Goal: Task Accomplishment & Management: Complete application form

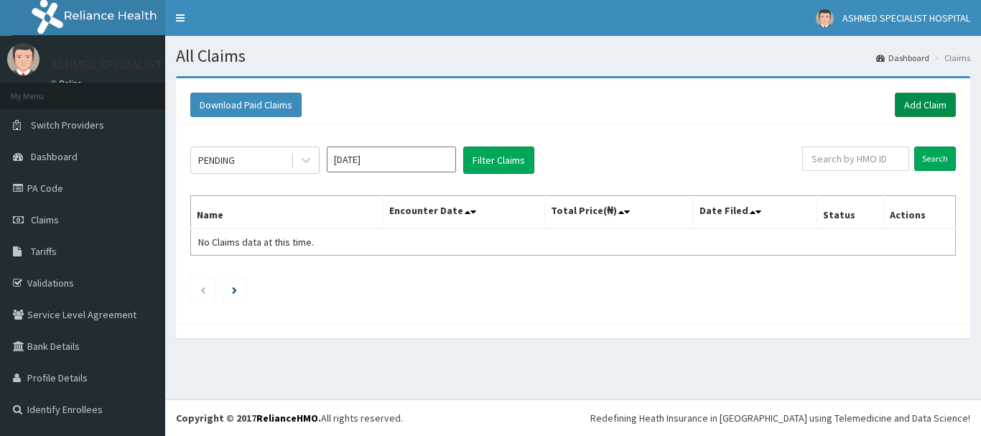
click at [933, 107] on link "Add Claim" at bounding box center [924, 105] width 61 height 24
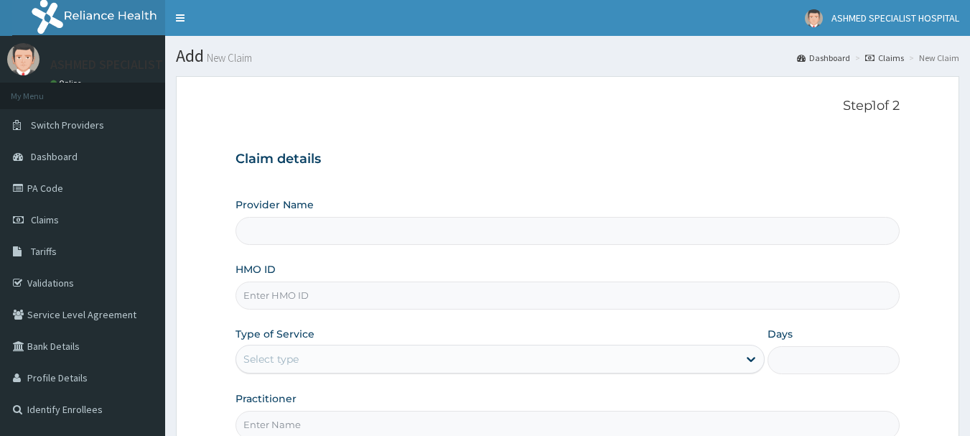
drag, startPoint x: 0, startPoint y: 0, endPoint x: 261, endPoint y: 296, distance: 395.2
click at [261, 296] on input "HMO ID" at bounding box center [567, 295] width 665 height 28
type input "ifp/10430/"
type input "ASHMED SPECIALIST HOSPITAL"
type input "ifp/10430/a"
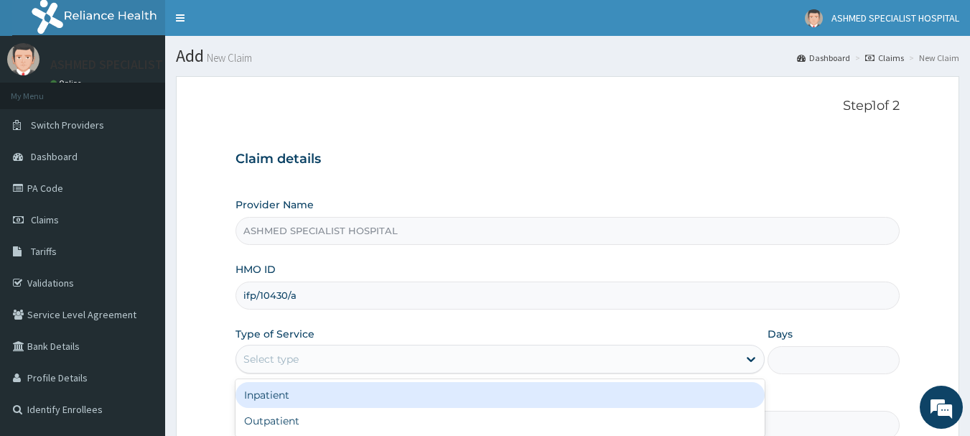
click at [250, 352] on div "Select type" at bounding box center [270, 359] width 55 height 14
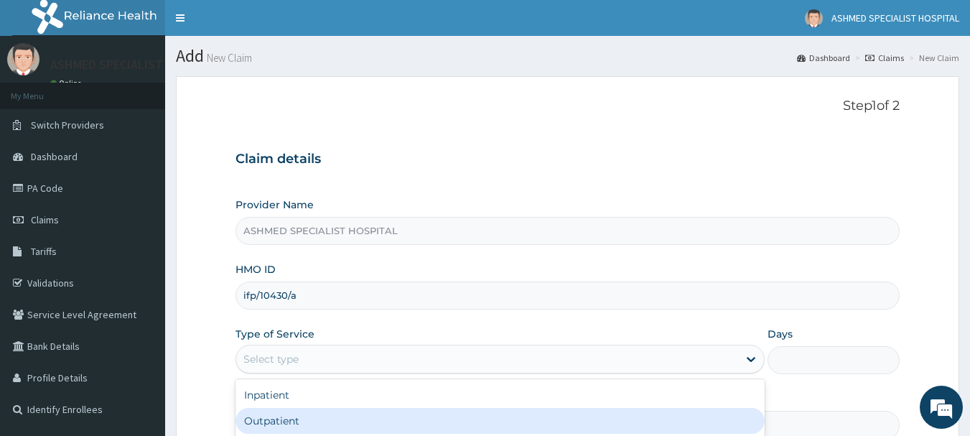
click at [259, 422] on div "Outpatient" at bounding box center [499, 421] width 529 height 26
type input "1"
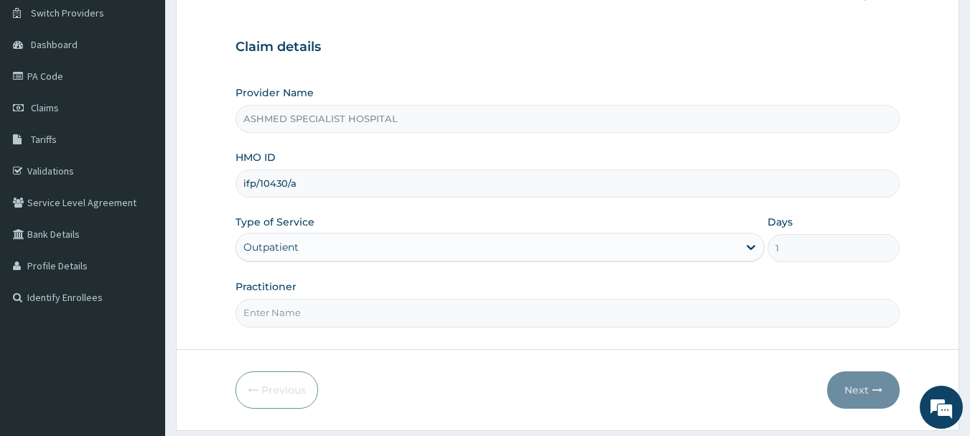
scroll to position [154, 0]
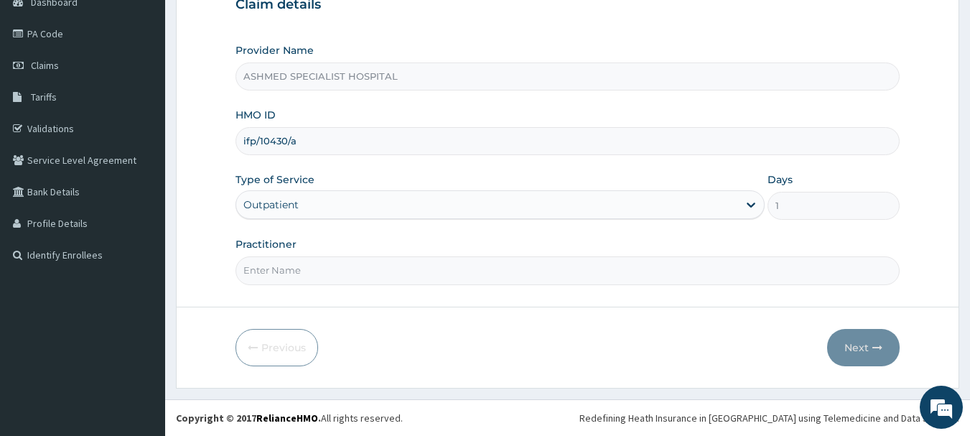
click at [272, 265] on input "Practitioner" at bounding box center [567, 270] width 665 height 28
type input "[PERSON_NAME] ODESA"
click at [850, 340] on button "Next" at bounding box center [863, 347] width 72 height 37
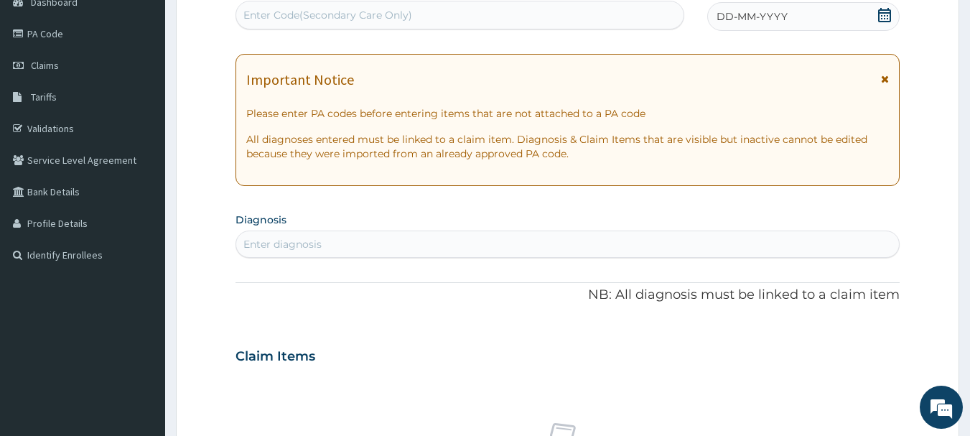
click at [889, 10] on icon at bounding box center [884, 15] width 13 height 14
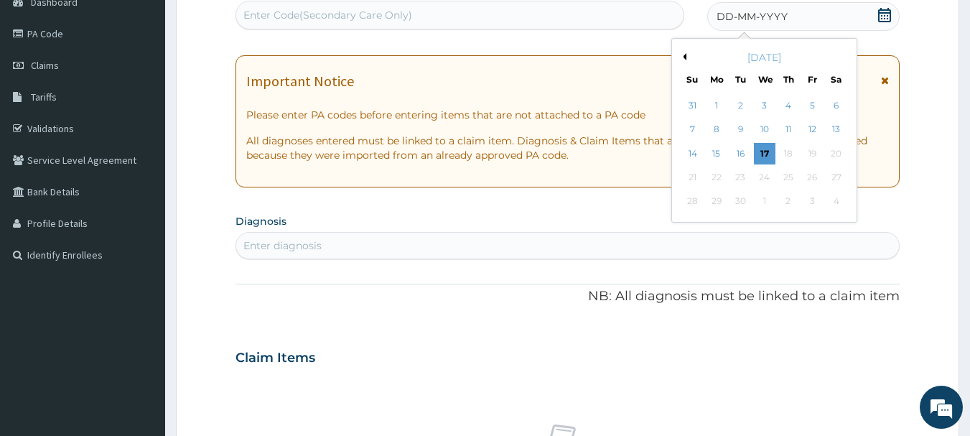
scroll to position [0, 0]
click at [685, 57] on button "Previous Month" at bounding box center [682, 56] width 7 height 7
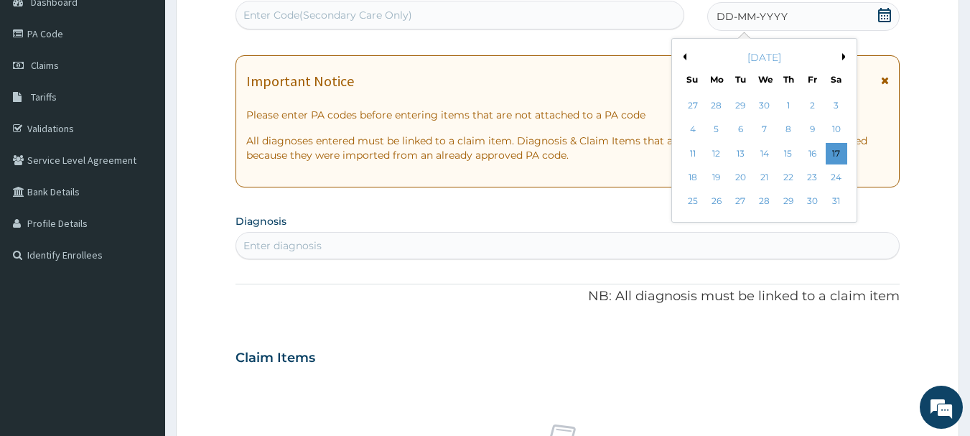
click at [685, 56] on button "Previous Month" at bounding box center [682, 56] width 7 height 7
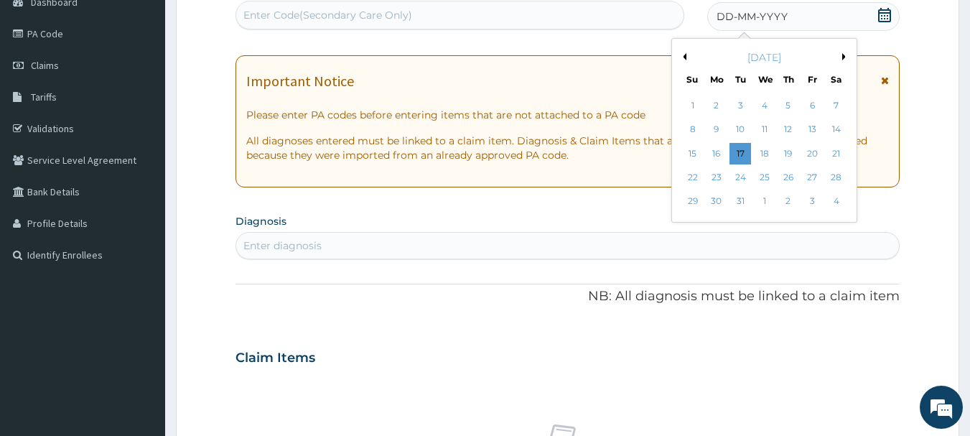
click at [841, 55] on div "December 2024" at bounding box center [764, 57] width 173 height 14
click at [843, 55] on button "Next Month" at bounding box center [845, 56] width 7 height 7
click at [764, 128] on div "5" at bounding box center [765, 130] width 22 height 22
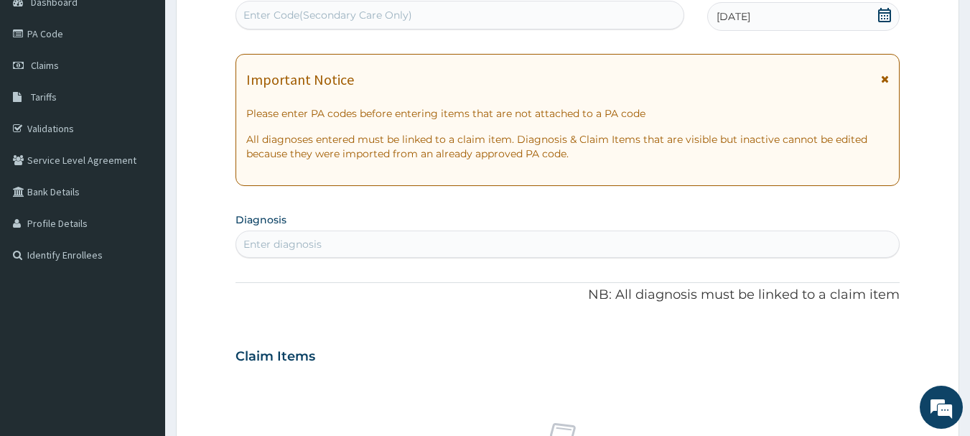
click at [307, 245] on div "Enter diagnosis" at bounding box center [282, 244] width 78 height 14
type input "salmo"
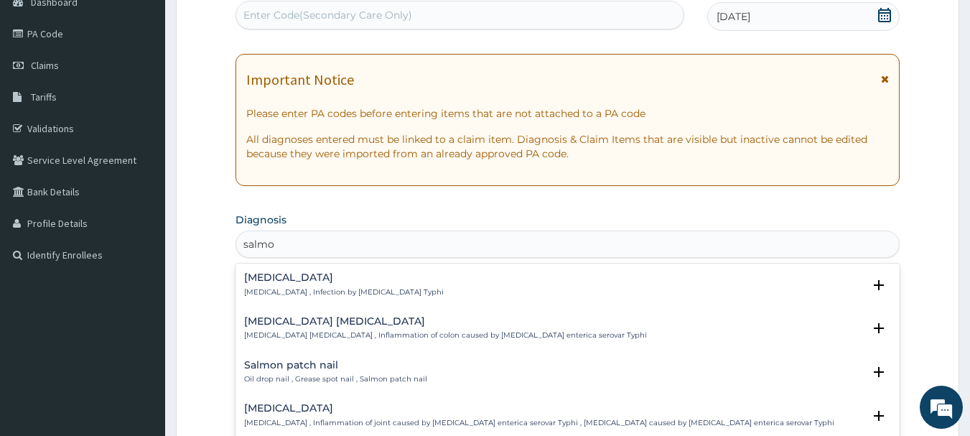
click at [283, 272] on h4 "Typhoid fever" at bounding box center [344, 277] width 200 height 11
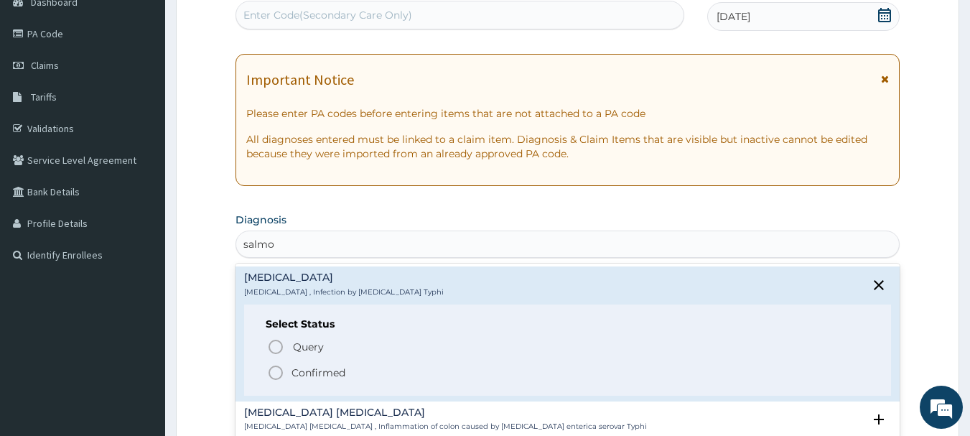
click at [274, 372] on icon "status option filled" at bounding box center [275, 372] width 17 height 17
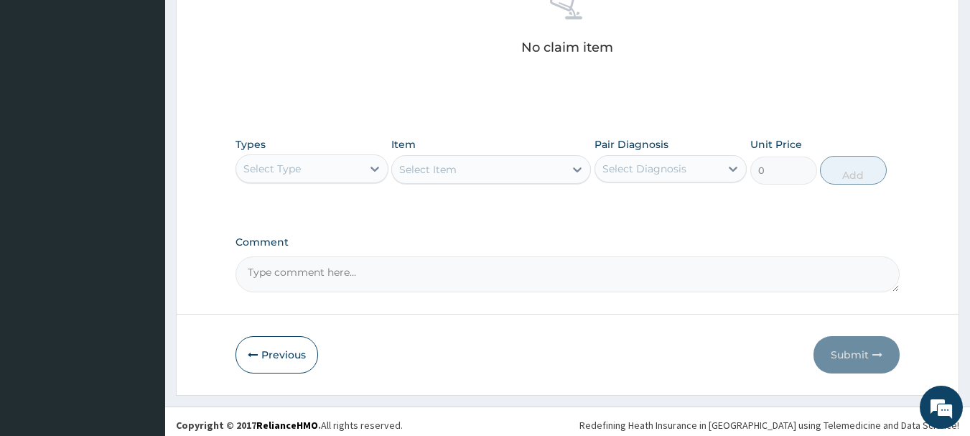
scroll to position [598, 0]
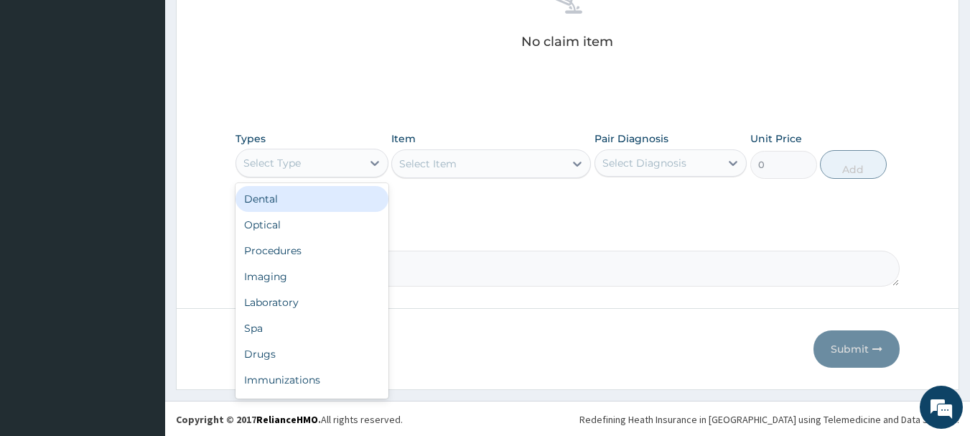
click at [327, 171] on div "Select Type" at bounding box center [299, 162] width 126 height 23
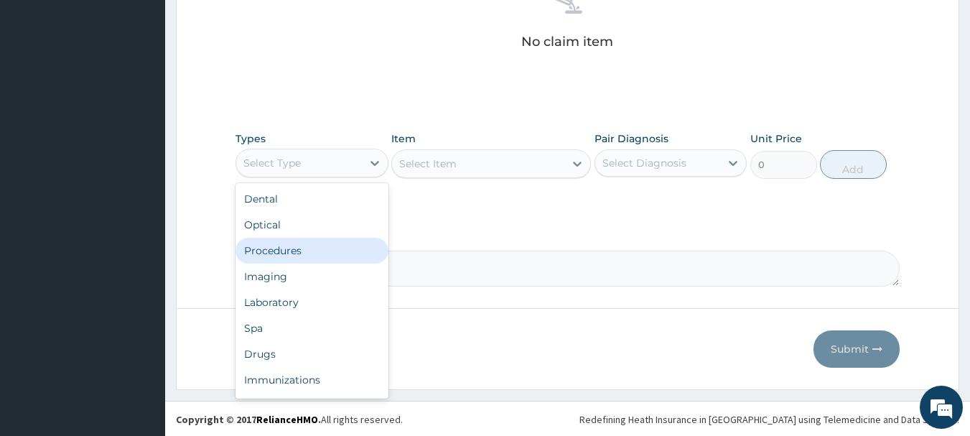
click at [290, 253] on div "Procedures" at bounding box center [311, 251] width 153 height 26
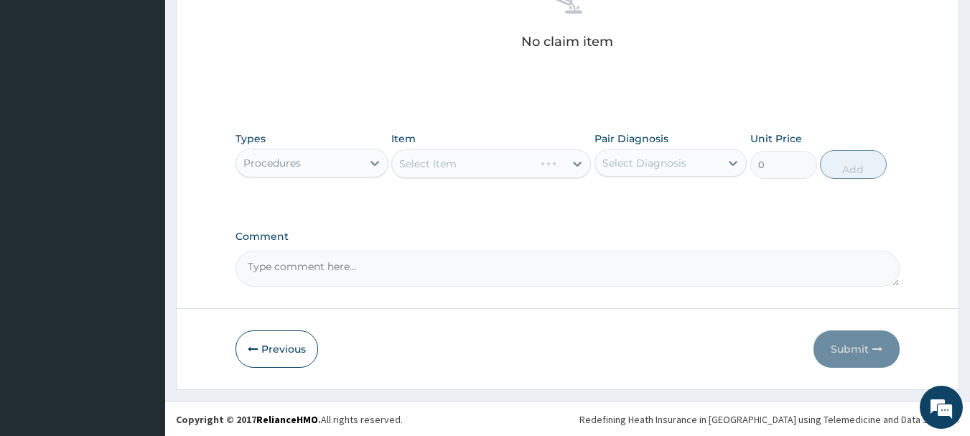
click at [538, 174] on div "Select Item" at bounding box center [491, 163] width 200 height 29
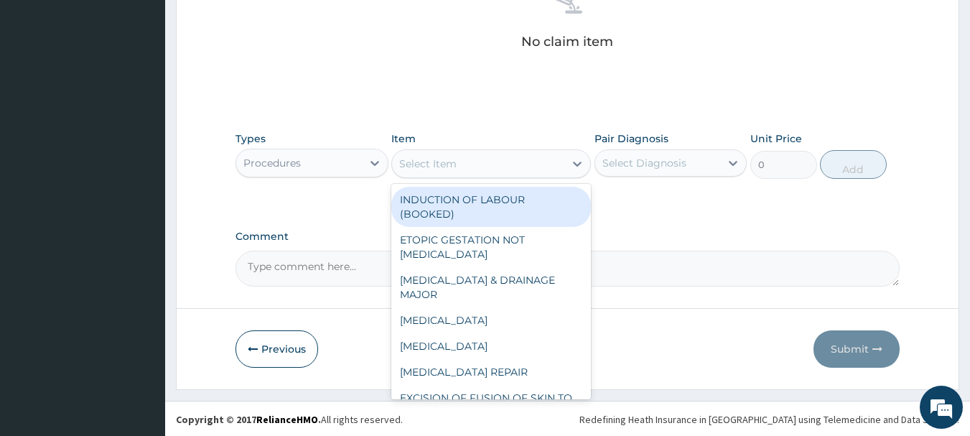
click at [538, 174] on div "Select Item" at bounding box center [478, 163] width 172 height 23
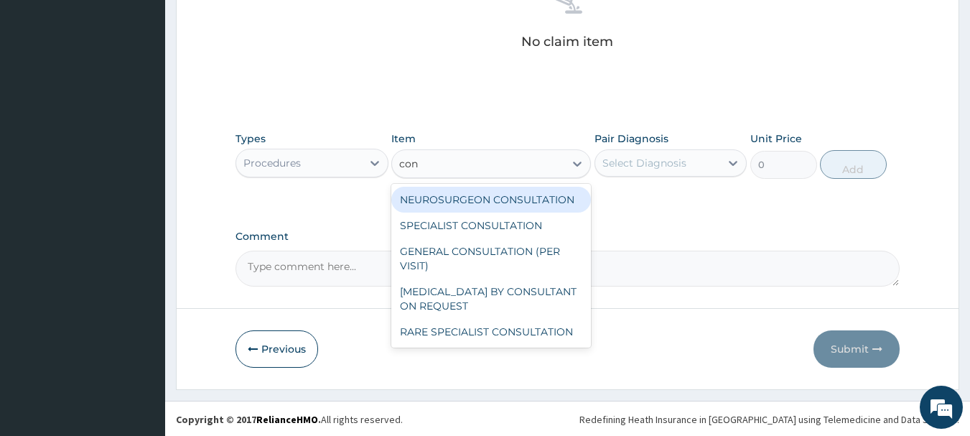
type input "cons"
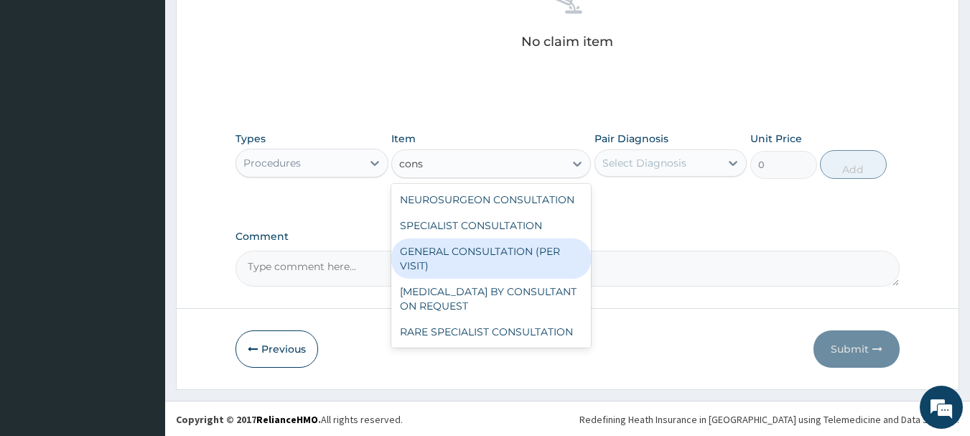
click at [515, 254] on div "GENERAL CONSULTATION (PER VISIT)" at bounding box center [491, 258] width 200 height 40
type input "2000"
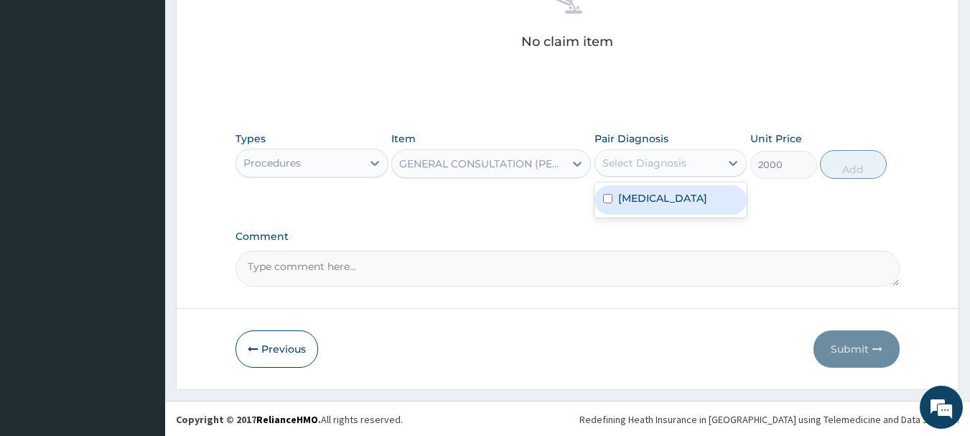
click at [682, 165] on div "Select Diagnosis" at bounding box center [644, 163] width 84 height 14
click at [648, 214] on div "Typhoid fever" at bounding box center [670, 199] width 153 height 29
checkbox input "true"
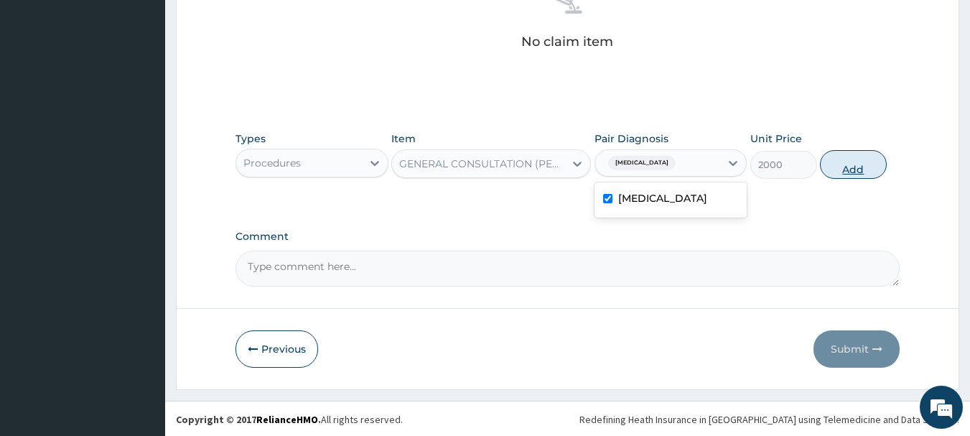
click at [855, 158] on button "Add" at bounding box center [853, 164] width 67 height 29
type input "0"
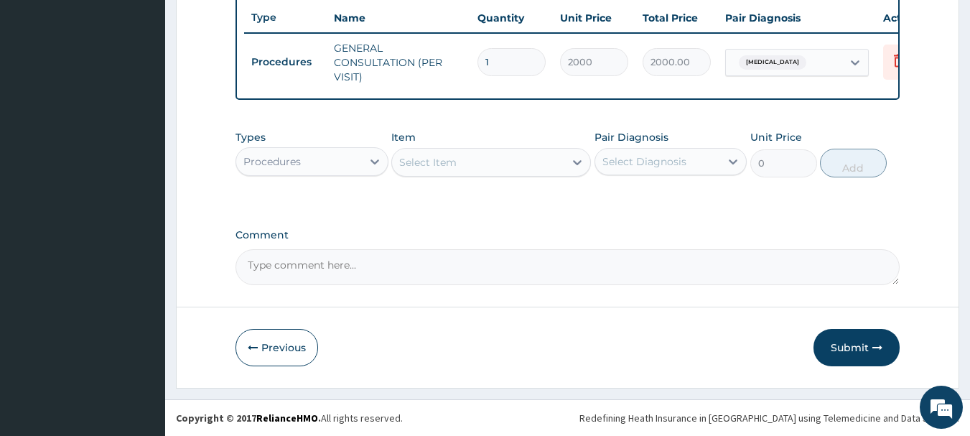
scroll to position [550, 0]
click at [347, 150] on div "Procedures" at bounding box center [299, 161] width 126 height 23
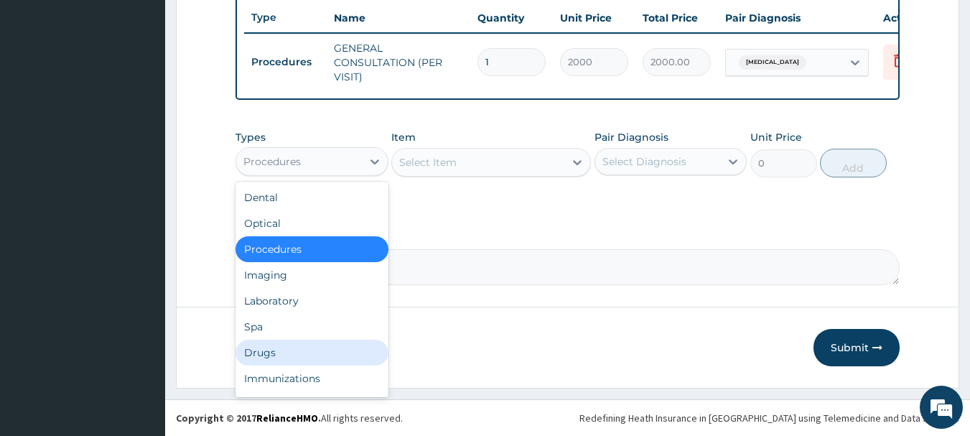
click at [261, 355] on div "Drugs" at bounding box center [311, 353] width 153 height 26
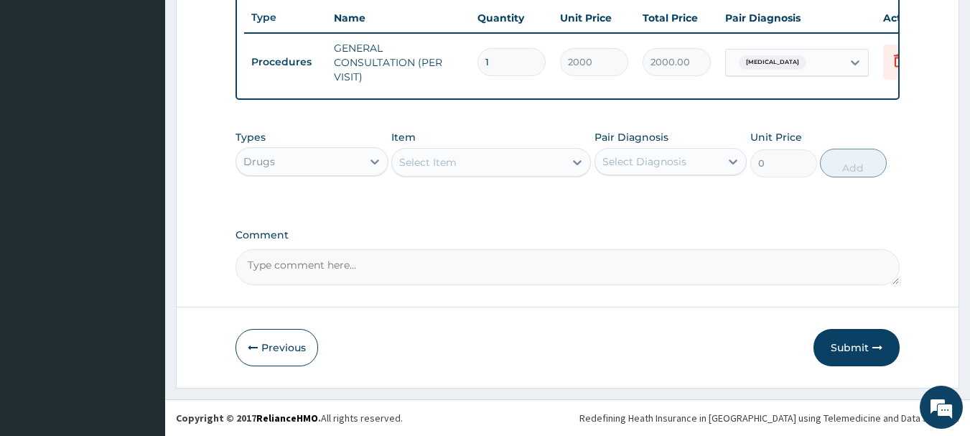
click at [551, 165] on div "Select Item" at bounding box center [478, 162] width 172 height 23
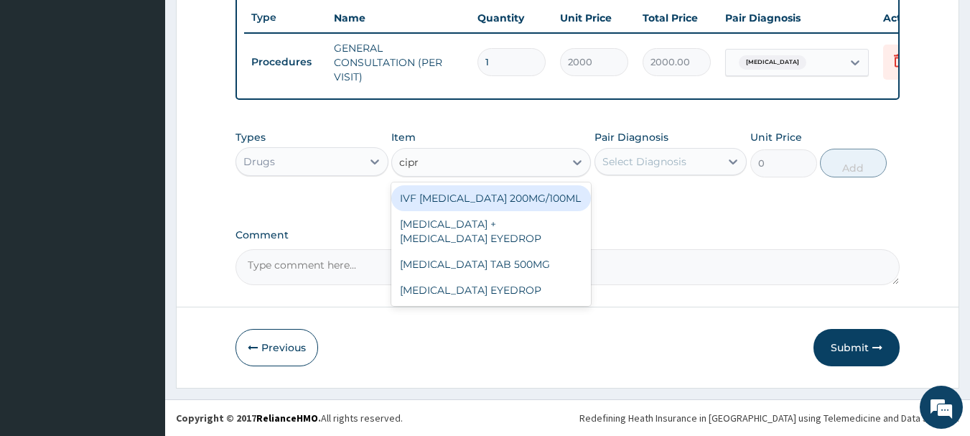
type input "cipro"
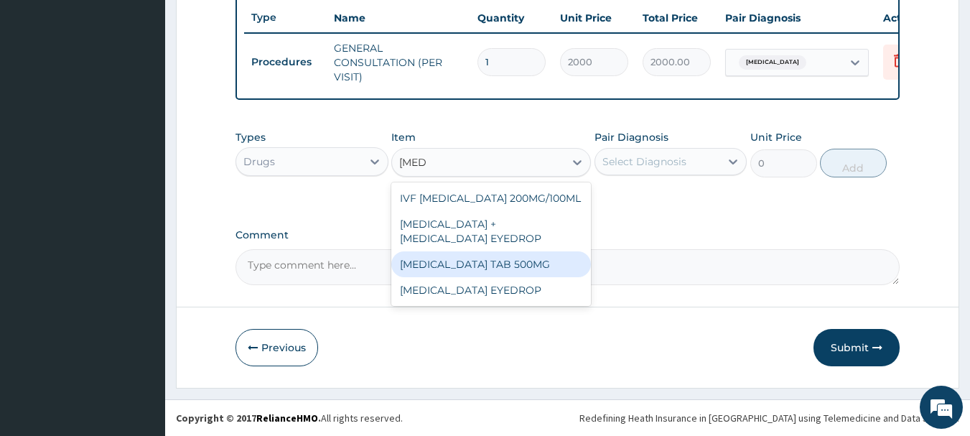
click at [541, 257] on div "CIPROFLOXACIN TAB 500MG" at bounding box center [491, 264] width 200 height 26
type input "50"
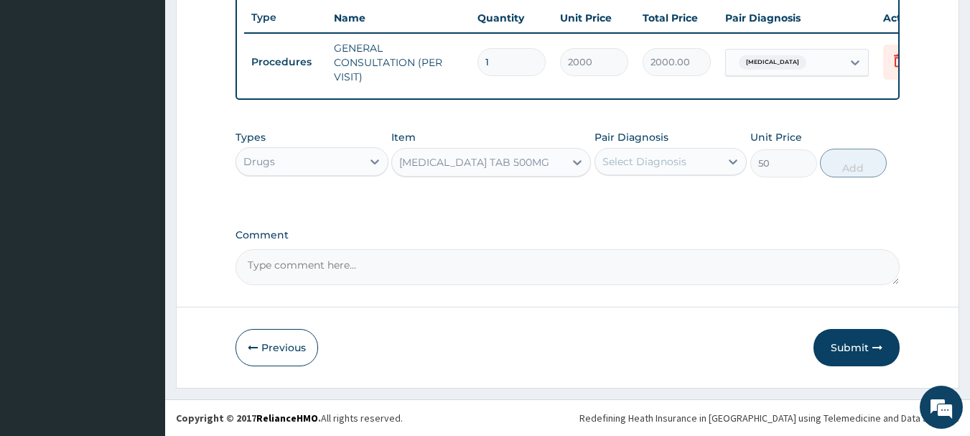
click at [653, 164] on div "Select Diagnosis" at bounding box center [644, 161] width 84 height 14
click at [645, 195] on label "Typhoid fever" at bounding box center [662, 196] width 89 height 14
checkbox input "true"
click at [841, 167] on button "Add" at bounding box center [853, 163] width 67 height 29
type input "0"
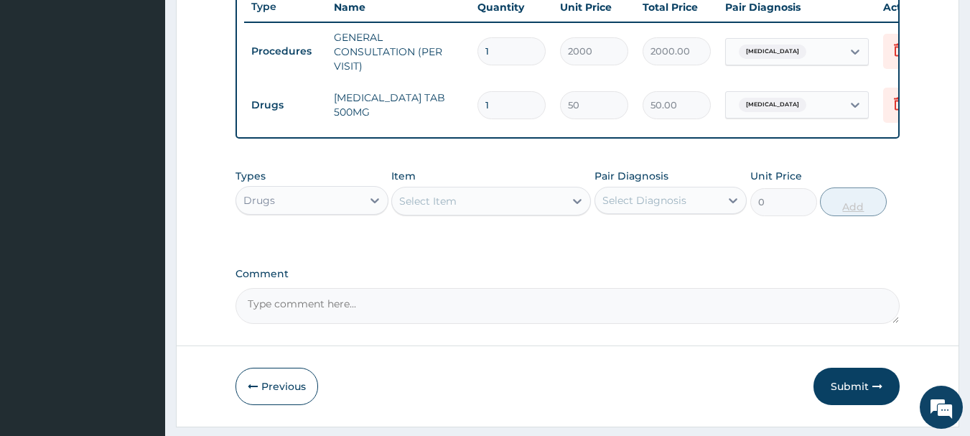
type input "14"
type input "700.00"
type input "14"
click at [851, 390] on button "Submit" at bounding box center [856, 386] width 86 height 37
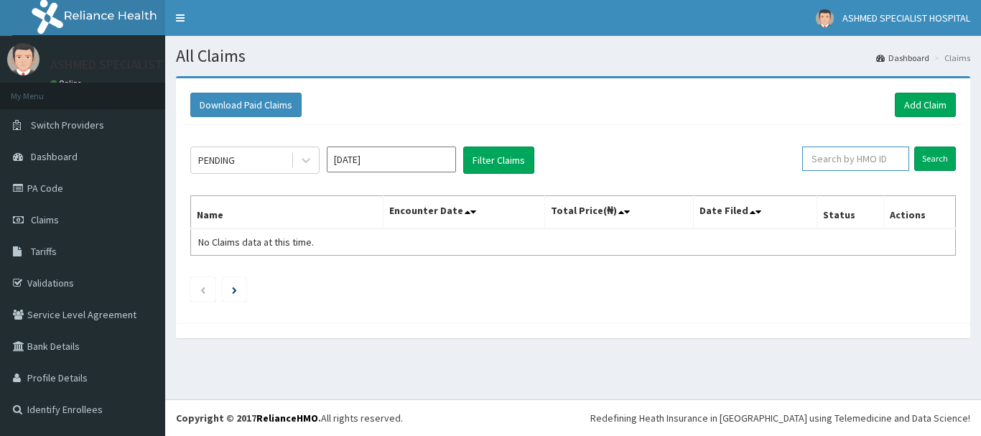
click at [867, 154] on input "text" at bounding box center [855, 158] width 107 height 24
type input "ifp/10430/a"
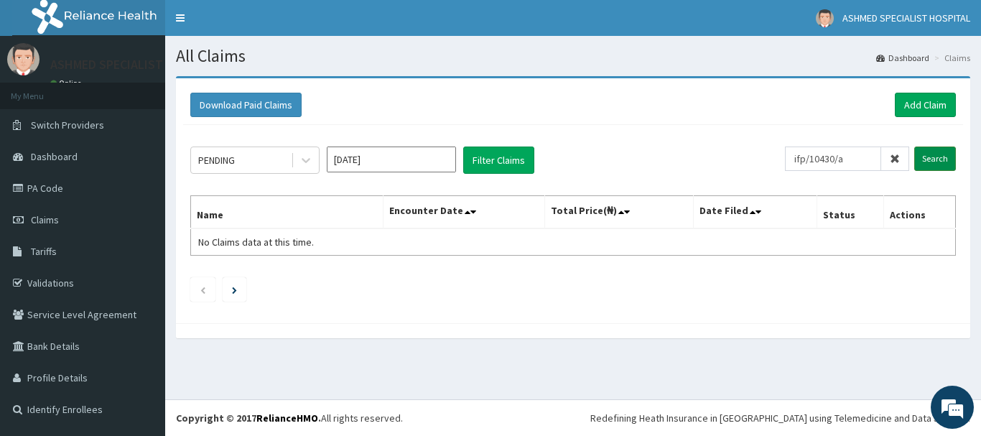
click at [928, 152] on input "Search" at bounding box center [935, 158] width 42 height 24
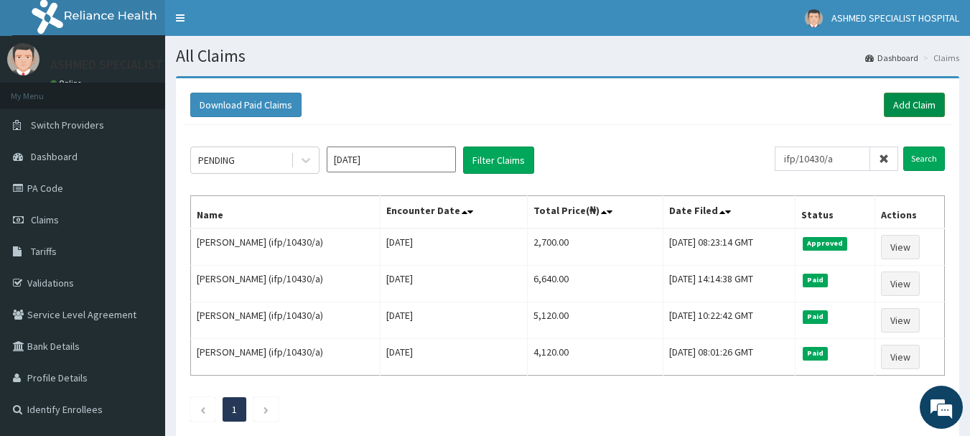
click at [894, 98] on link "Add Claim" at bounding box center [914, 105] width 61 height 24
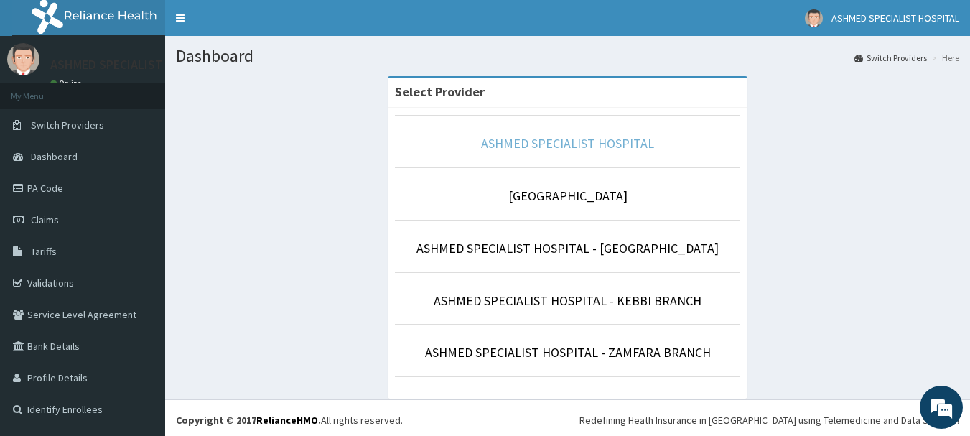
click at [504, 139] on link "ASHMED SPECIALIST HOSPITAL" at bounding box center [567, 143] width 173 height 17
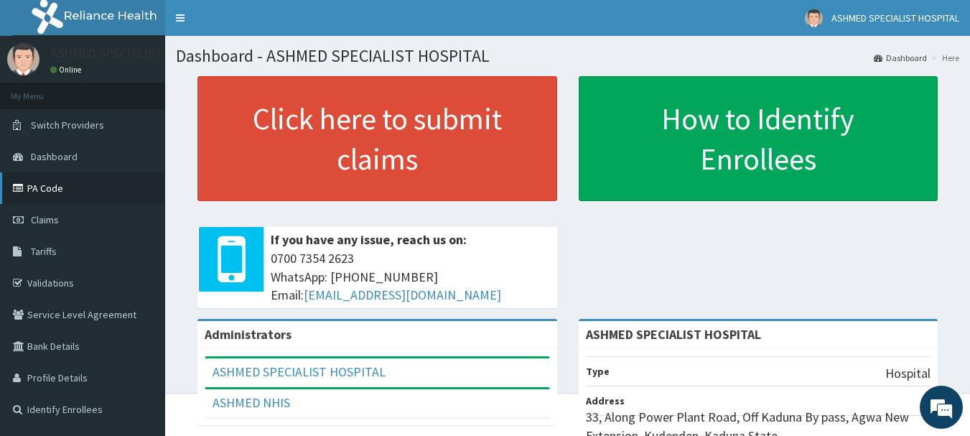
click at [50, 188] on link "PA Code" at bounding box center [82, 188] width 165 height 32
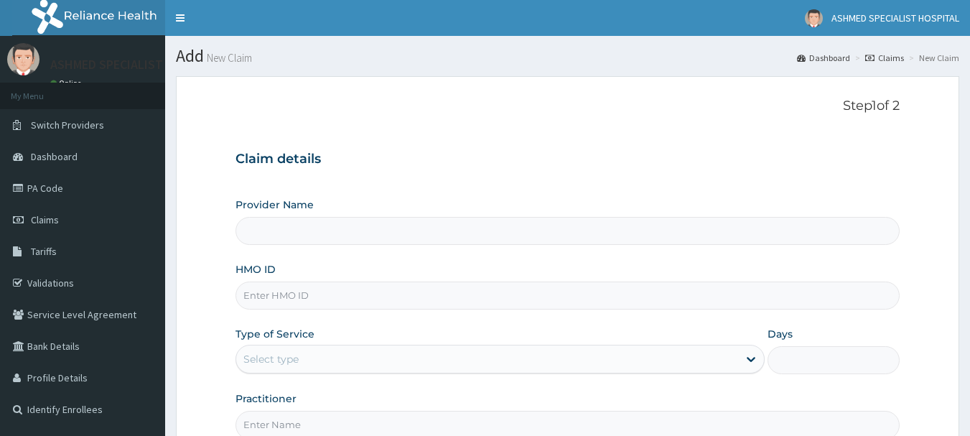
click at [273, 290] on input "HMO ID" at bounding box center [567, 295] width 665 height 28
paste input "skp/10042/a"
type input "skp/10042/a"
click at [248, 363] on div "Select type" at bounding box center [270, 359] width 55 height 14
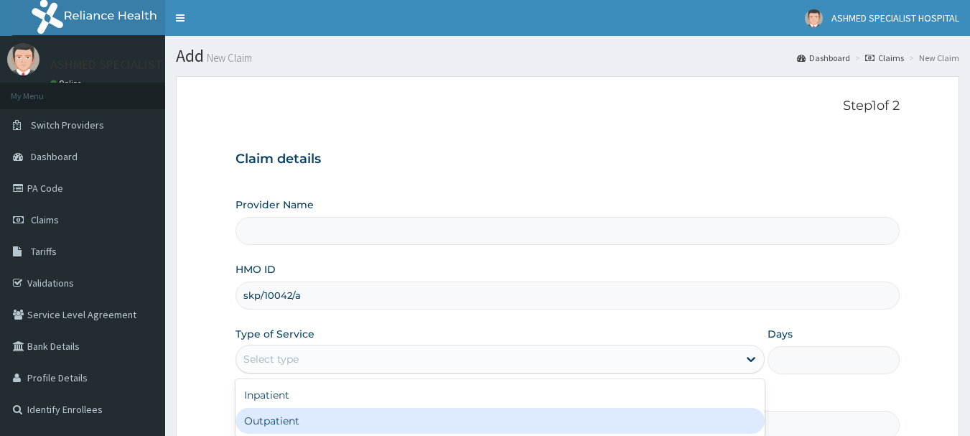
click at [262, 416] on div "Outpatient" at bounding box center [499, 421] width 529 height 26
type input "1"
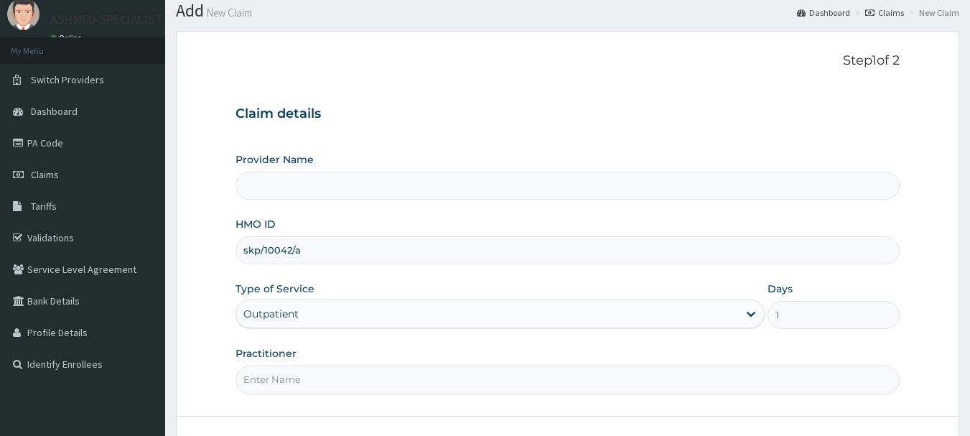
scroll to position [154, 0]
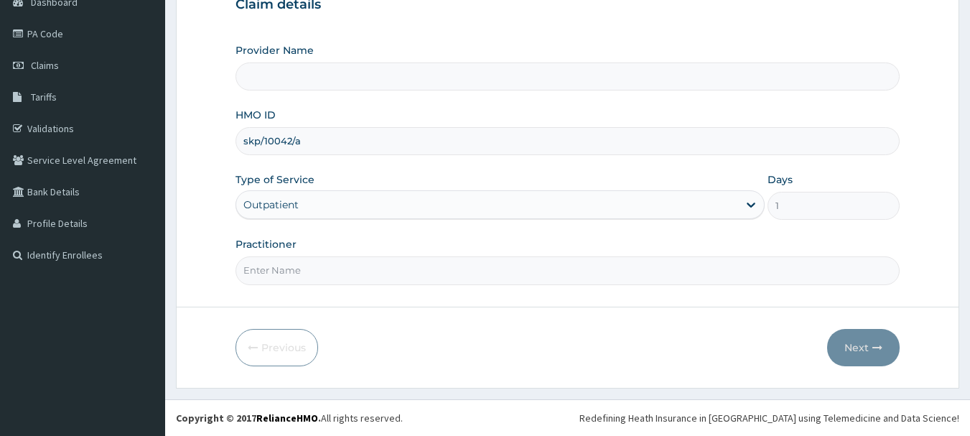
click at [258, 269] on input "Practitioner" at bounding box center [567, 270] width 665 height 28
type input "DR. THOMPSON ODESA"
type input "ASHMED SPECIALIST HOSPITAL"
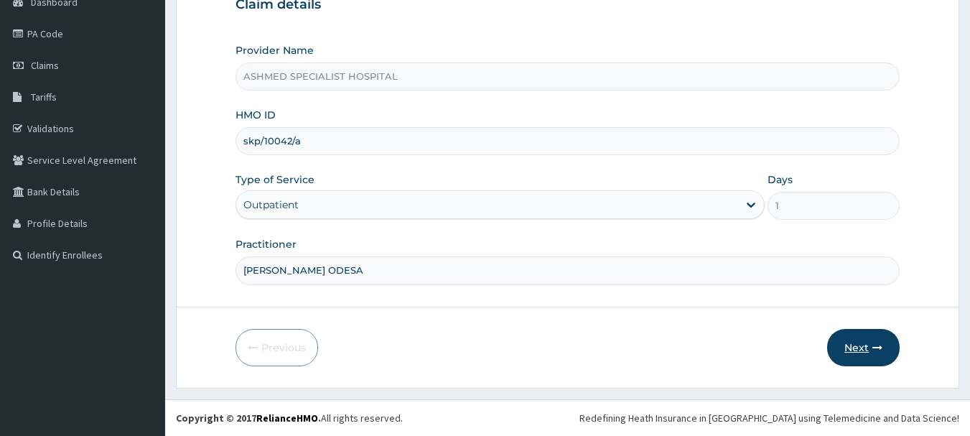
click at [862, 347] on button "Next" at bounding box center [863, 347] width 72 height 37
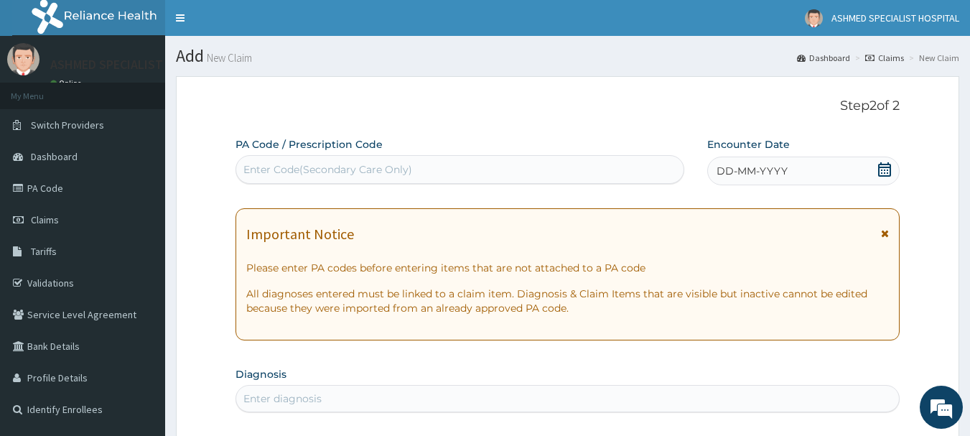
scroll to position [0, 0]
click at [283, 167] on div "Enter Code(Secondary Care Only)" at bounding box center [327, 169] width 169 height 14
paste input "PA/DDBE3D"
type input "PA/DDBE3D"
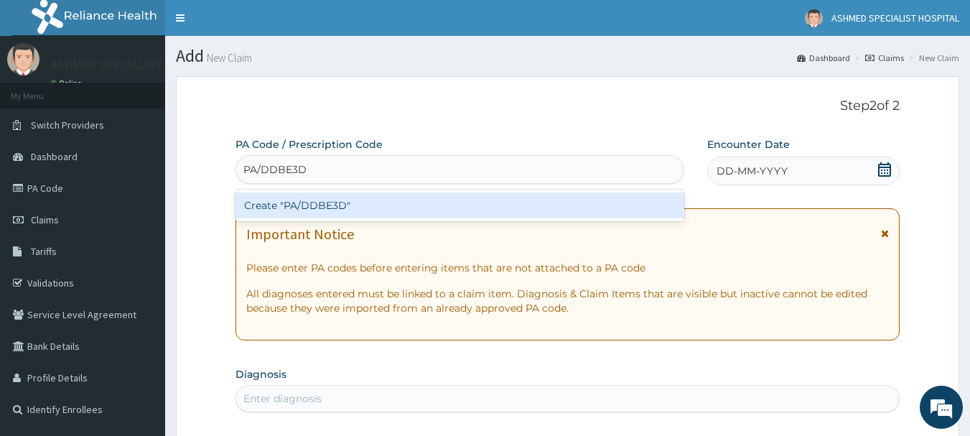
click at [281, 203] on div "Create "PA/DDBE3D"" at bounding box center [459, 205] width 449 height 26
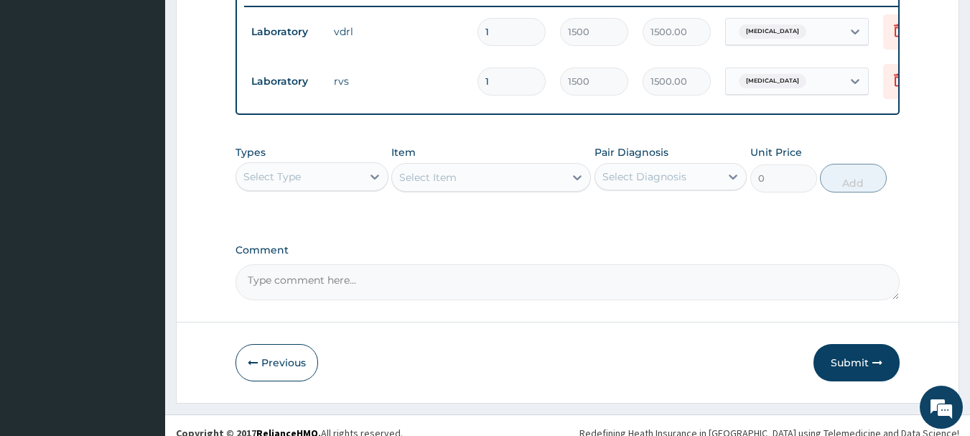
scroll to position [569, 0]
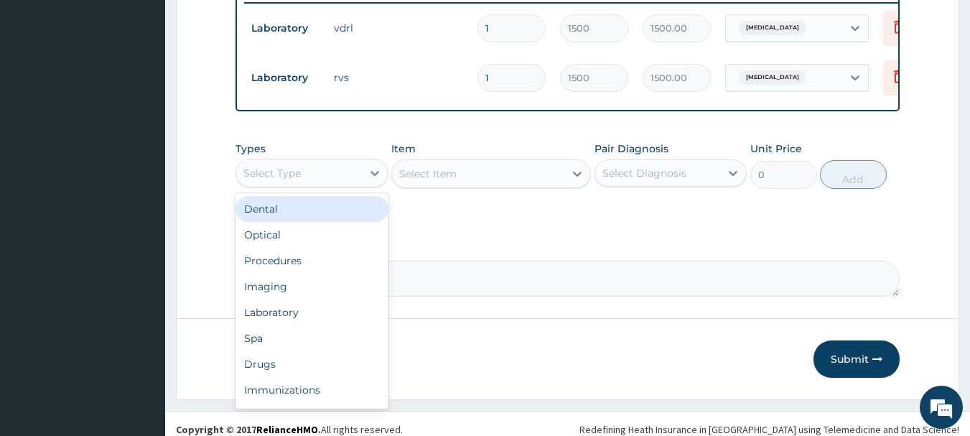
click at [357, 178] on div "Select Type" at bounding box center [299, 173] width 126 height 23
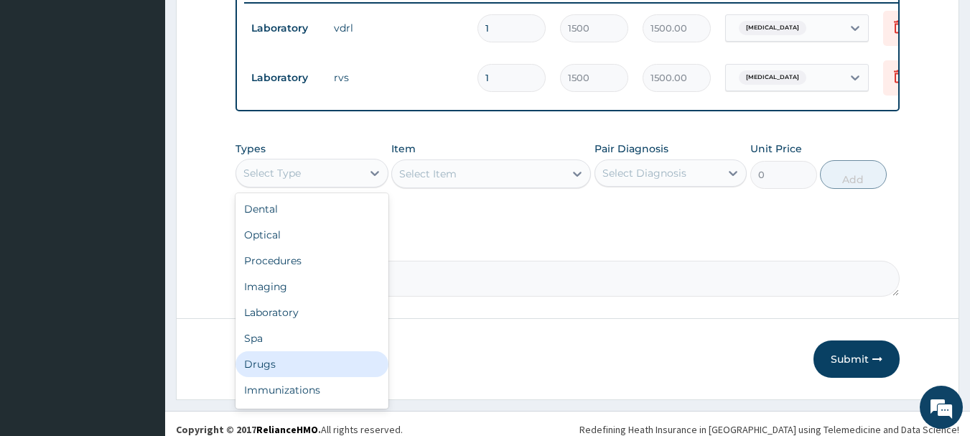
click at [265, 375] on div "Drugs" at bounding box center [311, 364] width 153 height 26
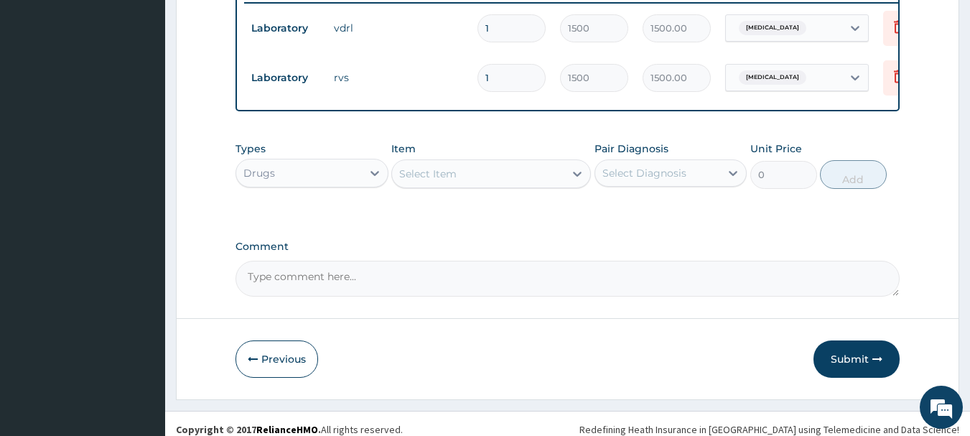
click at [518, 185] on div "Select Item" at bounding box center [478, 173] width 172 height 23
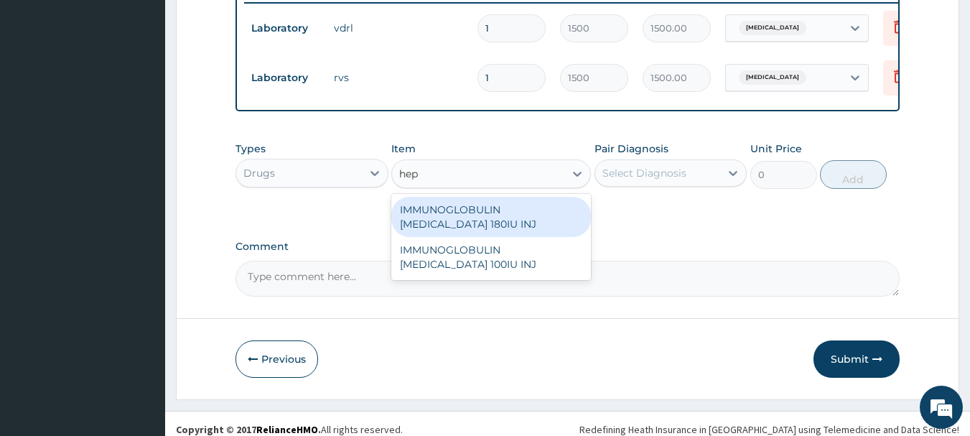
type input "hepa"
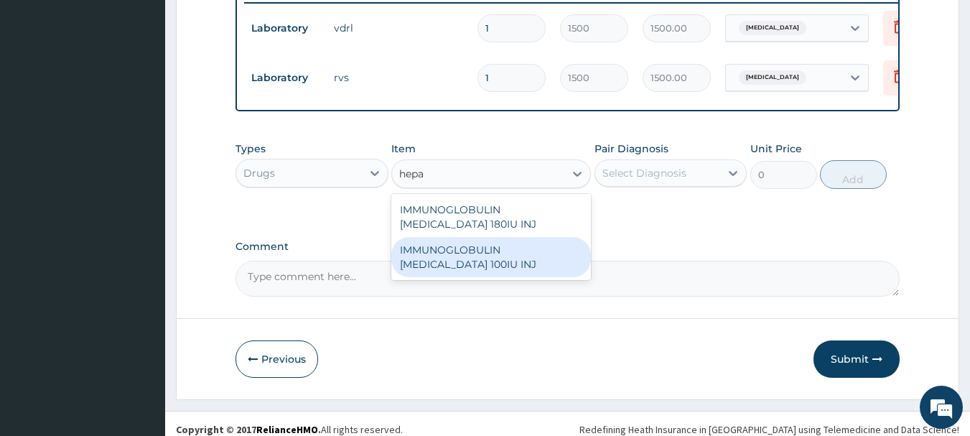
click at [496, 263] on div "IMMUNOGLOBULIN HEPATITIS B 100IU INJ" at bounding box center [491, 257] width 200 height 40
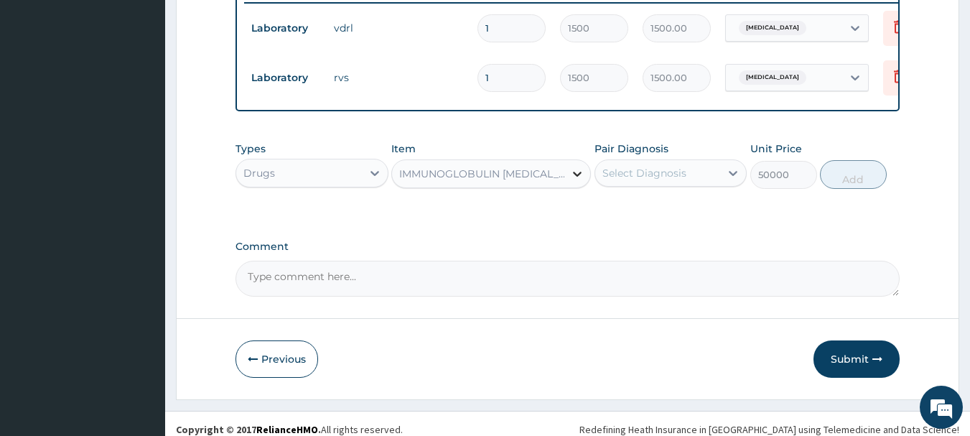
click at [577, 177] on icon at bounding box center [577, 174] width 9 height 5
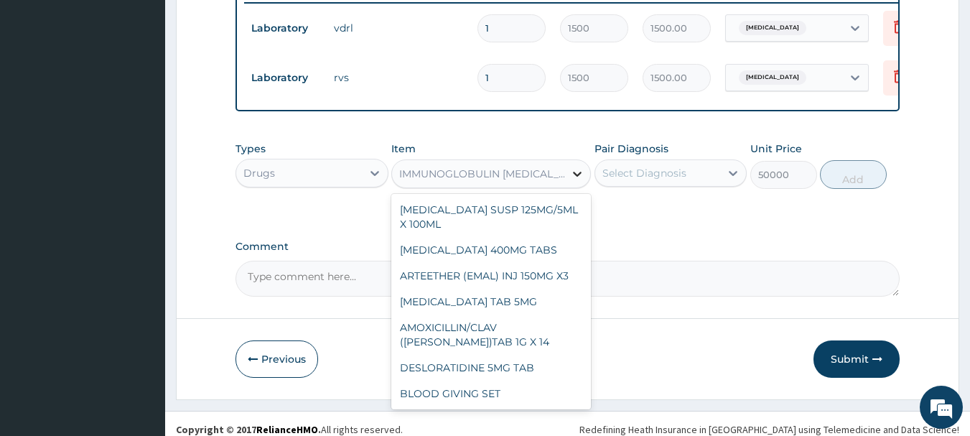
scroll to position [14907, 0]
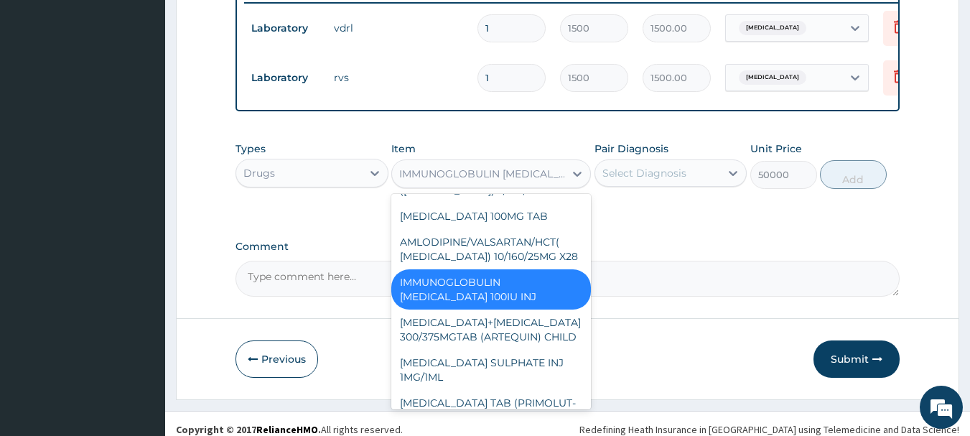
click at [713, 263] on div "Comment" at bounding box center [567, 268] width 665 height 56
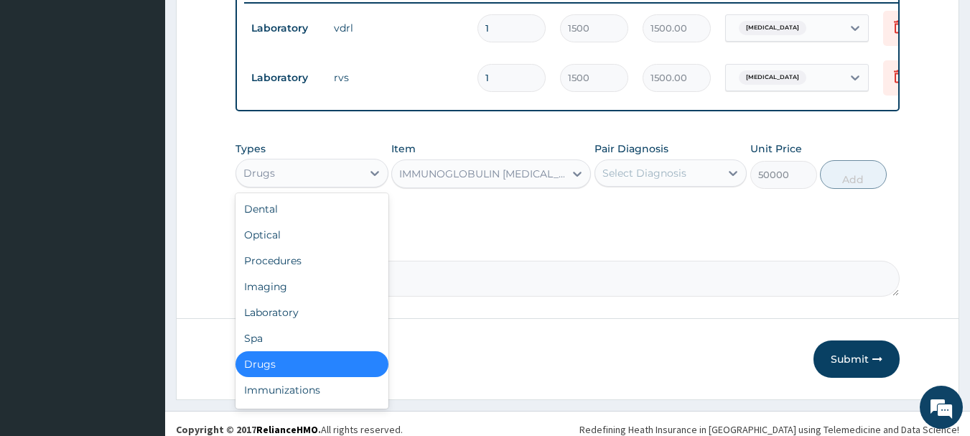
click at [329, 182] on div "Drugs" at bounding box center [299, 173] width 126 height 23
click at [306, 266] on div "Procedures" at bounding box center [311, 261] width 153 height 26
type input "0"
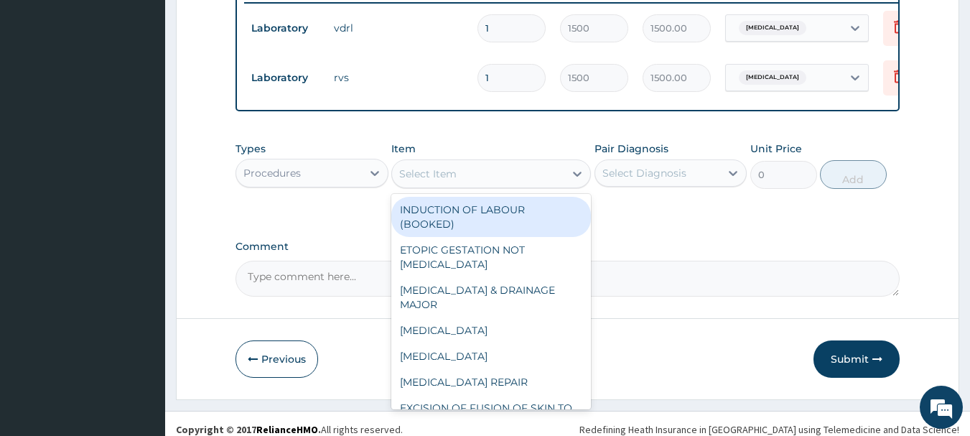
click at [556, 178] on div "Select Item" at bounding box center [478, 173] width 172 height 23
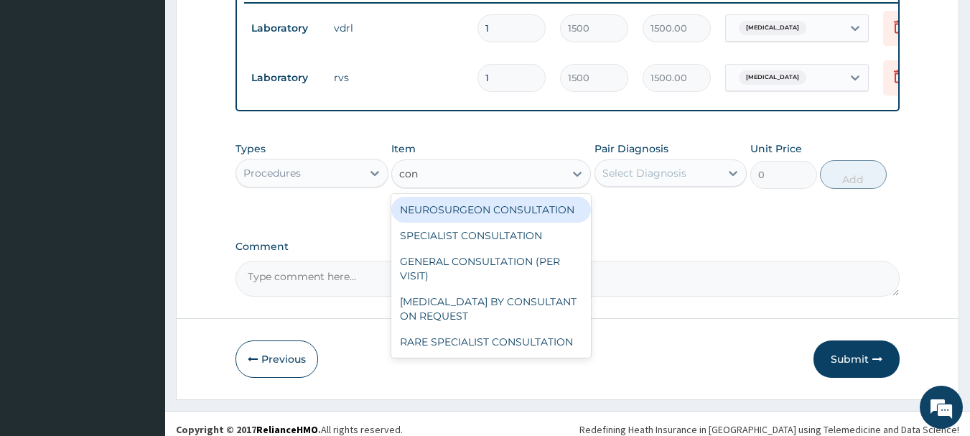
type input "cons"
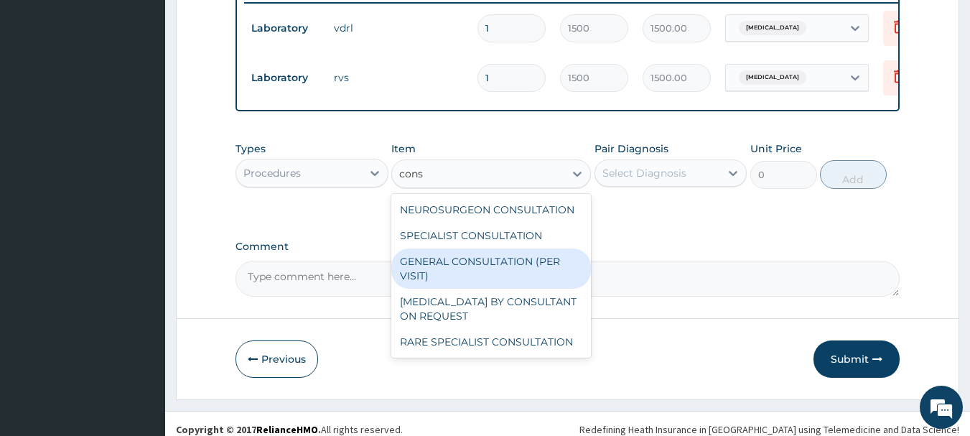
click at [518, 273] on div "GENERAL CONSULTATION (PER VISIT)" at bounding box center [491, 268] width 200 height 40
type input "2000"
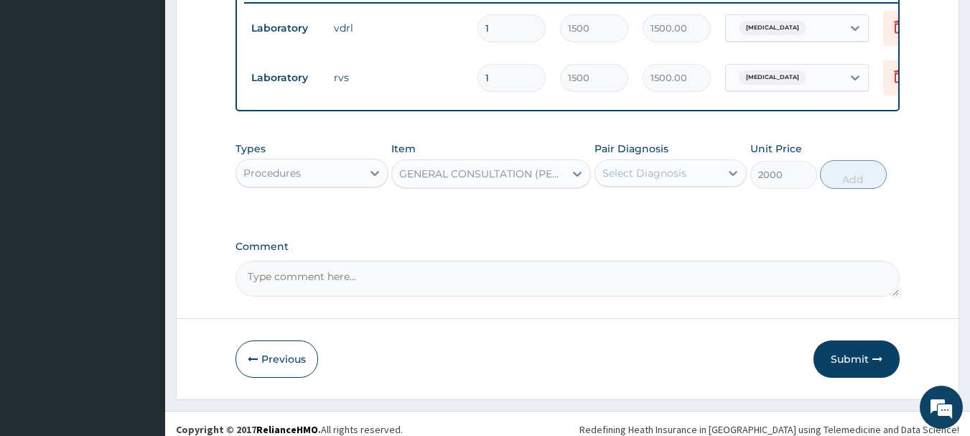
click at [652, 180] on div "Select Diagnosis" at bounding box center [644, 173] width 84 height 14
click at [633, 215] on label "Immunosuppression" at bounding box center [662, 208] width 89 height 14
checkbox input "true"
click at [843, 177] on button "Add" at bounding box center [853, 174] width 67 height 29
type input "0"
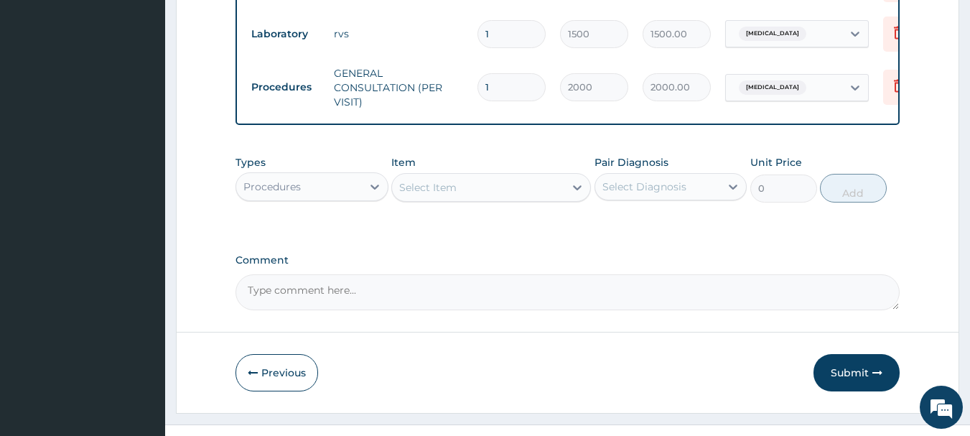
scroll to position [649, 0]
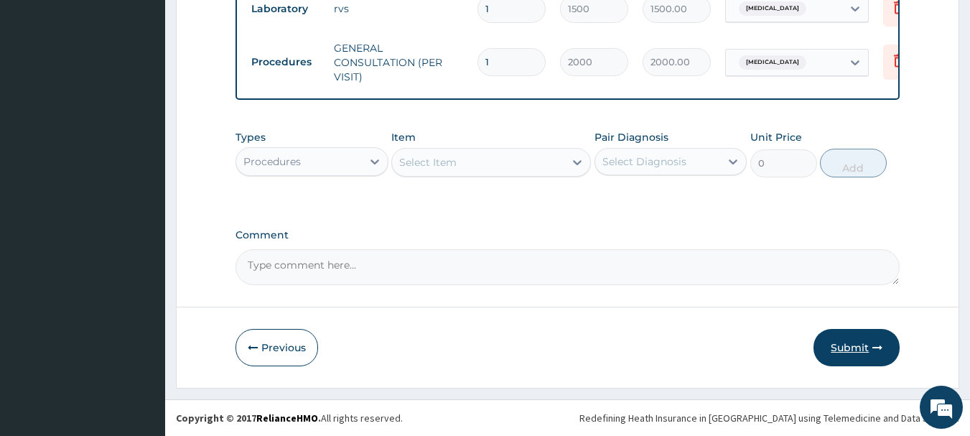
click at [842, 340] on button "Submit" at bounding box center [856, 347] width 86 height 37
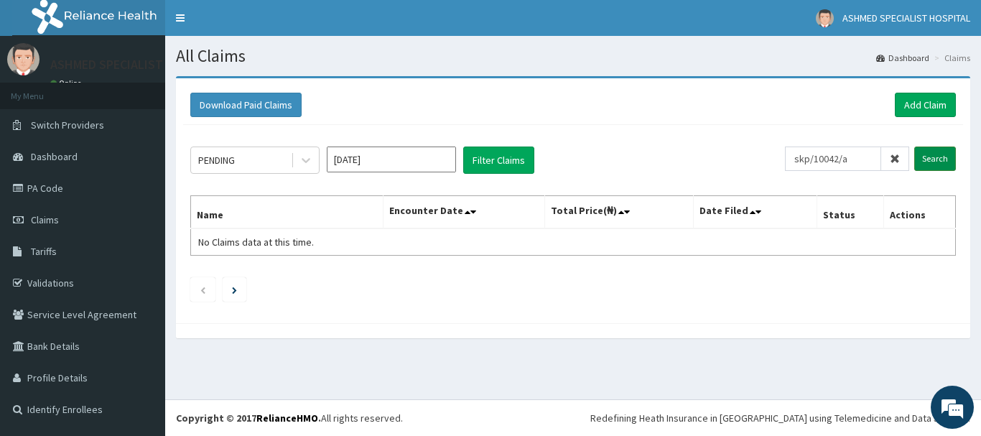
click at [929, 154] on input "Search" at bounding box center [935, 158] width 42 height 24
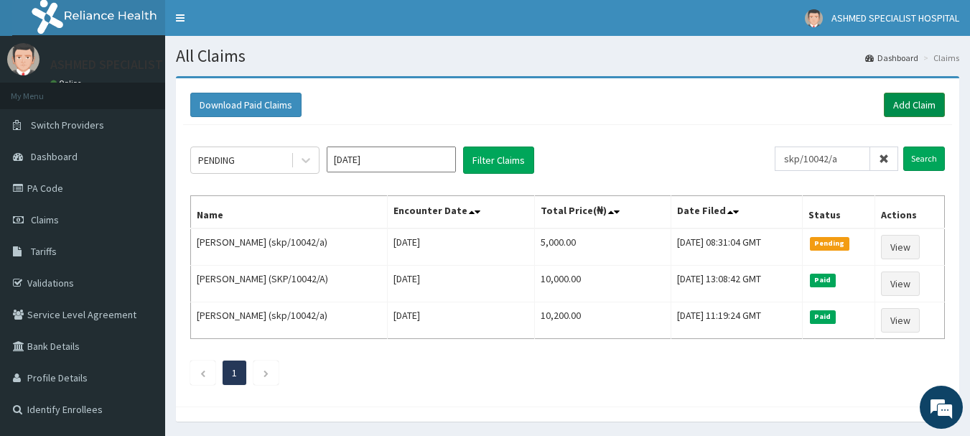
click at [899, 95] on link "Add Claim" at bounding box center [914, 105] width 61 height 24
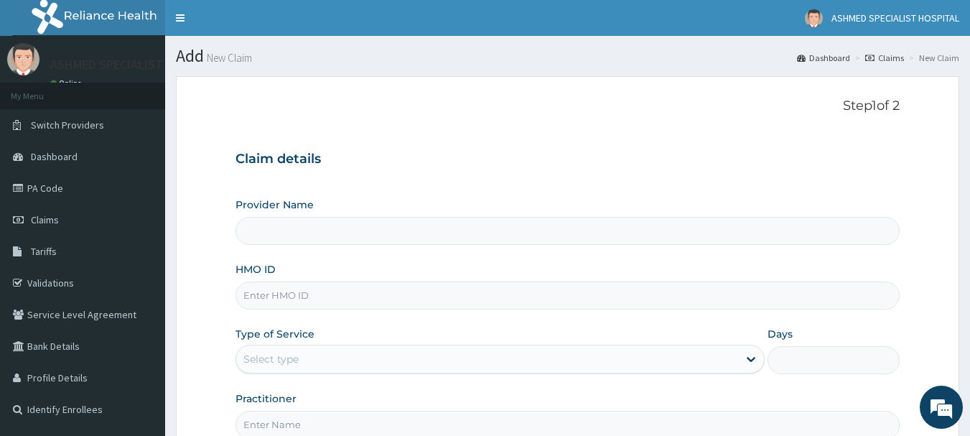
type input "ASHMED SPECIALIST HOSPITAL"
click at [266, 295] on input "HMO ID" at bounding box center [567, 295] width 665 height 28
paste input "abp/10380/a"
type input "abp/10380/a"
click at [266, 364] on div "Select type" at bounding box center [270, 359] width 55 height 14
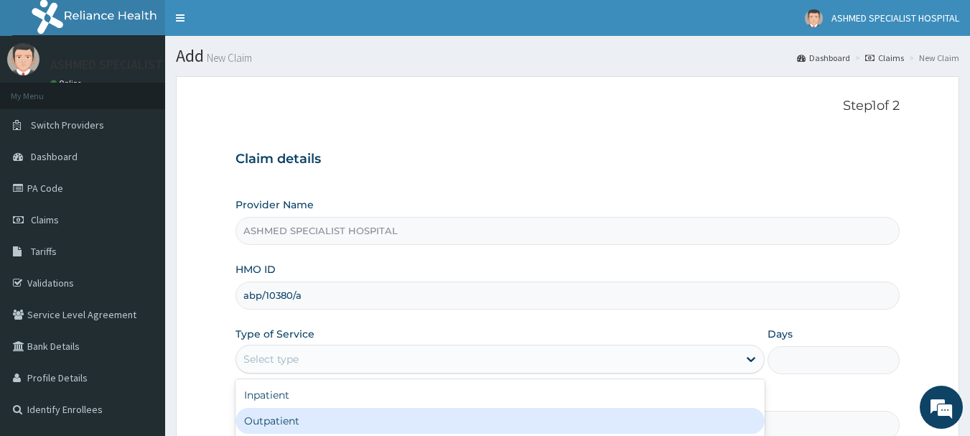
click at [260, 417] on div "Outpatient" at bounding box center [499, 421] width 529 height 26
type input "1"
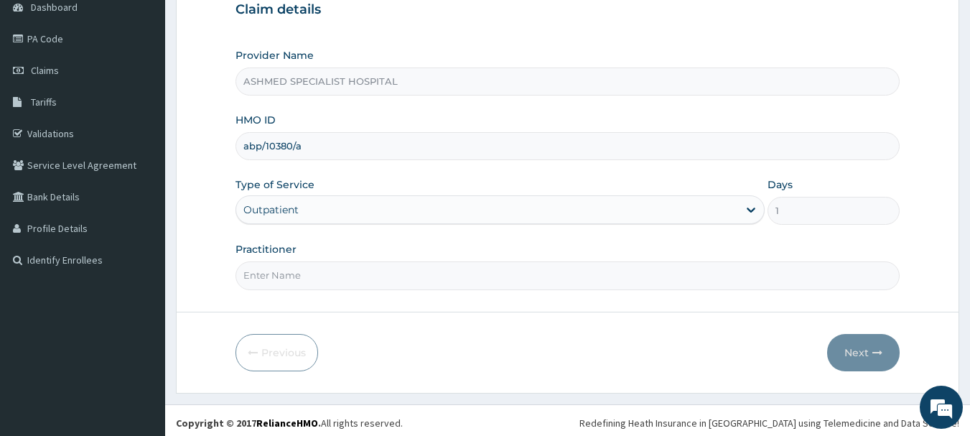
scroll to position [154, 0]
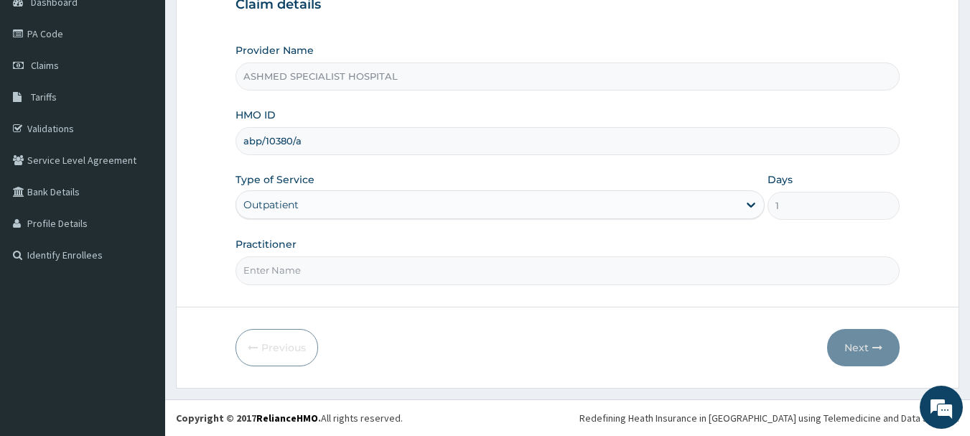
click at [314, 275] on input "Practitioner" at bounding box center [567, 270] width 665 height 28
type input "[PERSON_NAME] ODESA"
click at [848, 344] on button "Next" at bounding box center [863, 347] width 72 height 37
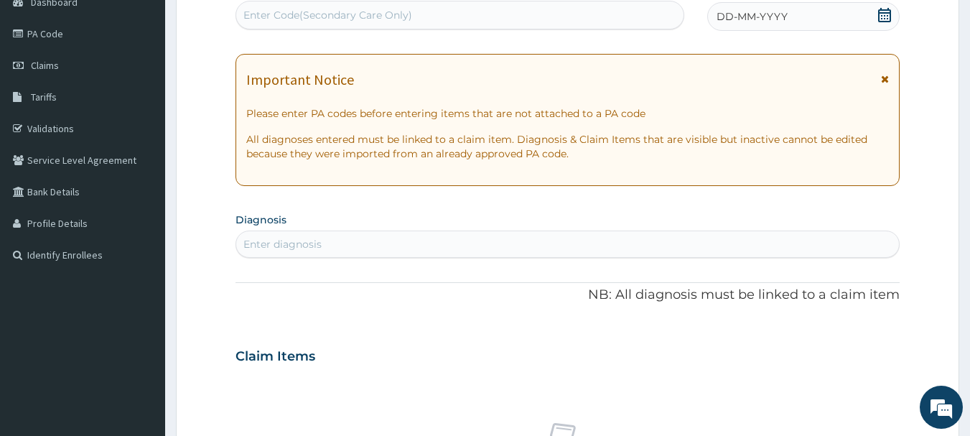
click at [305, 15] on div "Enter Code(Secondary Care Only)" at bounding box center [327, 15] width 169 height 14
paste input "PA/5CF9BA"
type input "PA/5CF9BA"
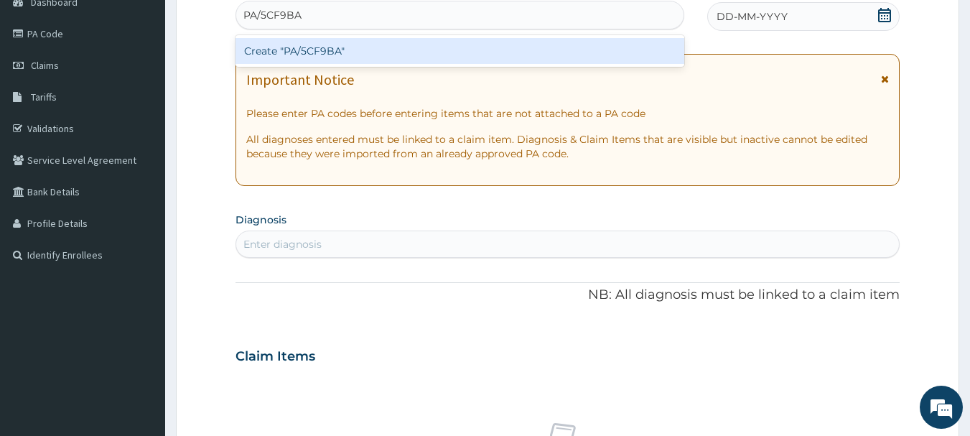
click at [304, 50] on div "Create "PA/5CF9BA"" at bounding box center [459, 51] width 449 height 26
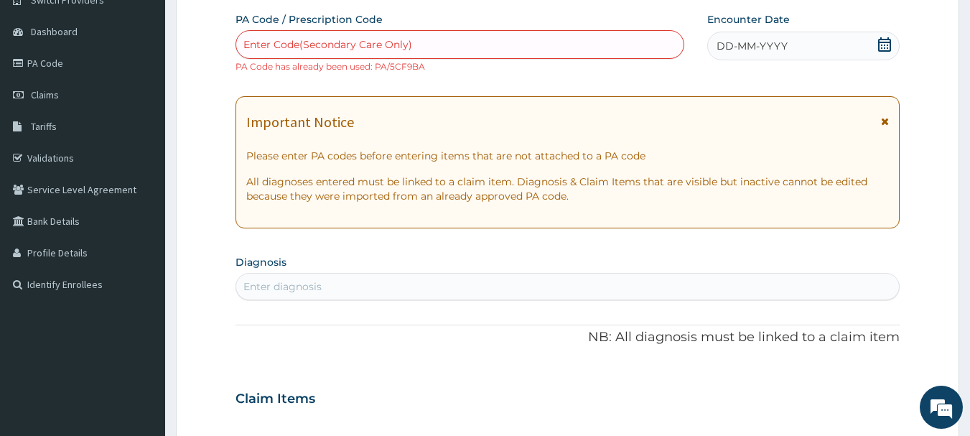
scroll to position [120, 0]
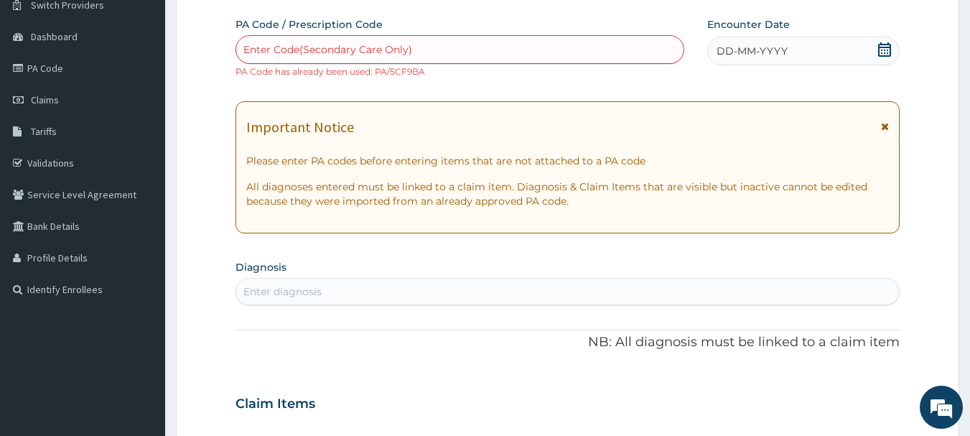
click at [317, 52] on div "Enter Code(Secondary Care Only)" at bounding box center [327, 49] width 169 height 14
paste input "PA/DFE533"
type input "PA/DFE533"
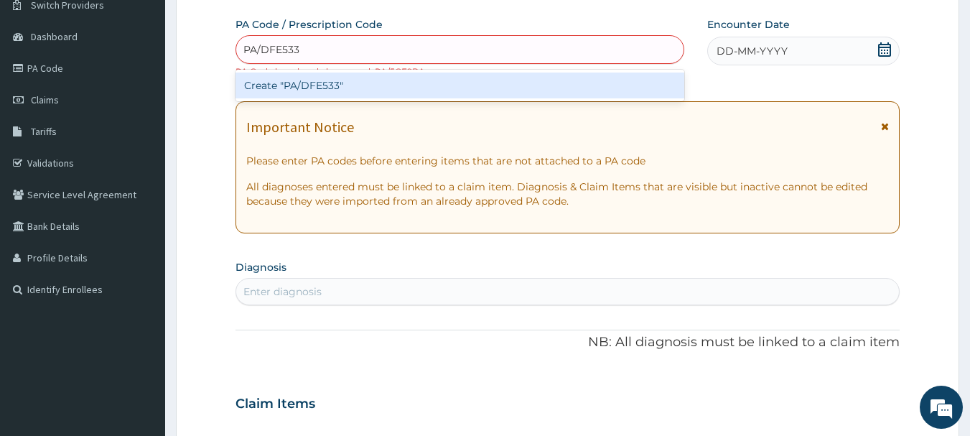
click at [304, 81] on div "Create "PA/DFE533"" at bounding box center [459, 85] width 449 height 26
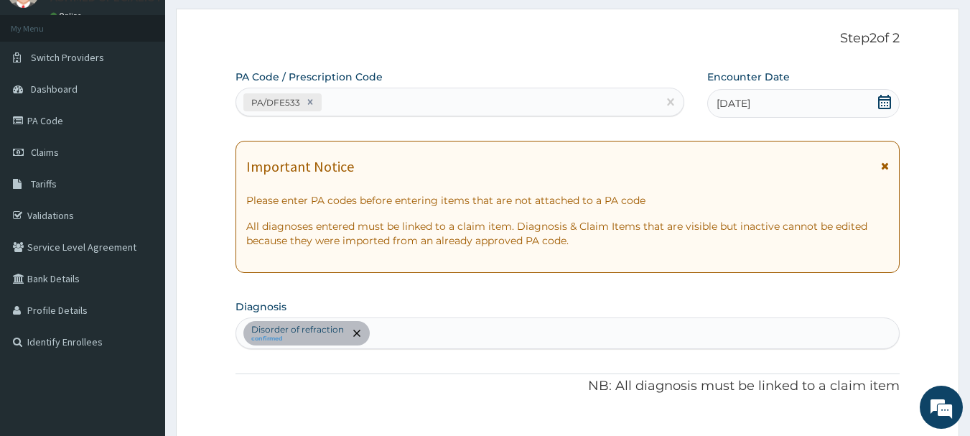
scroll to position [66, 0]
click at [427, 100] on div "PA/DFE533" at bounding box center [447, 104] width 422 height 24
paste input "PA/F6ABE4"
type input "PA/F6ABE4"
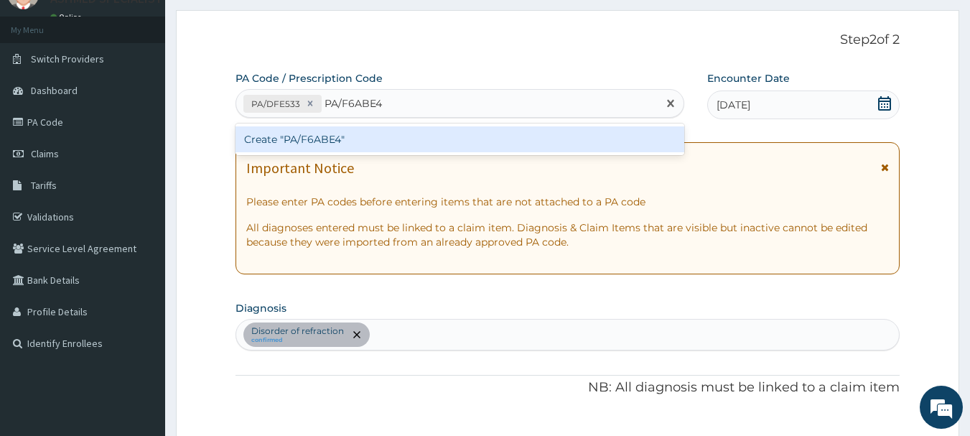
click at [317, 135] on div "Create "PA/F6ABE4"" at bounding box center [459, 139] width 449 height 26
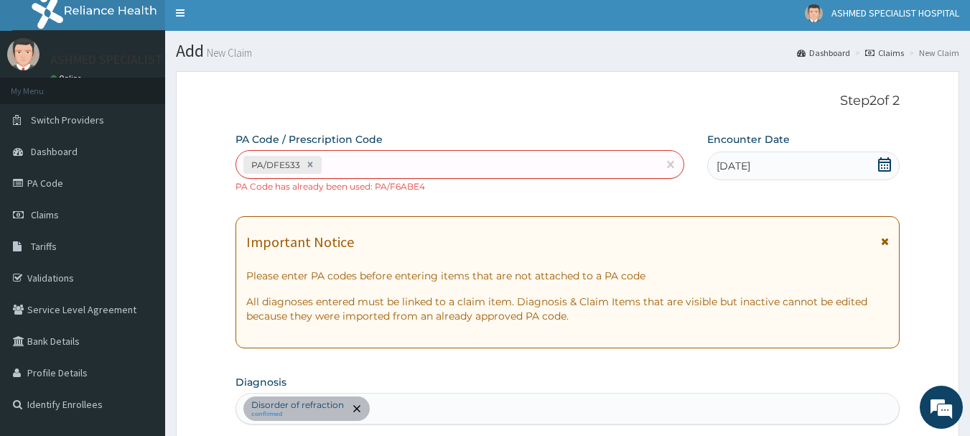
scroll to position [0, 0]
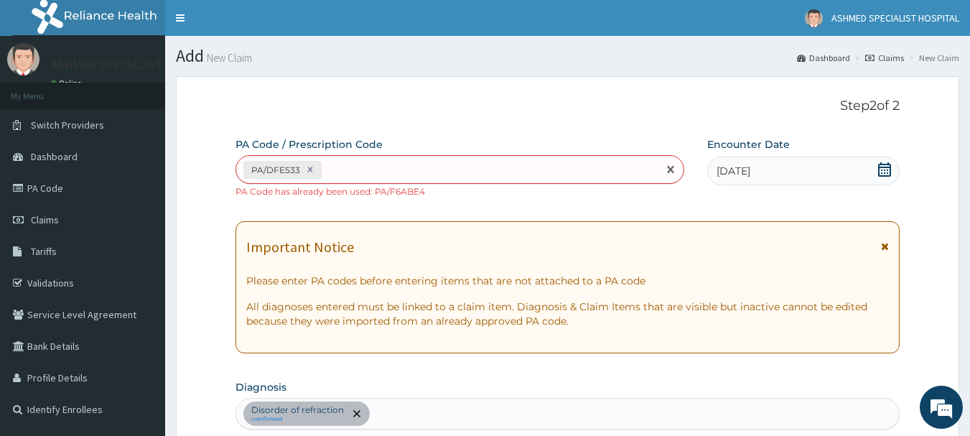
click at [410, 162] on div "PA/DFE533" at bounding box center [447, 170] width 422 height 24
paste input "PA/5CF9BA"
type input "PA/5CF9BA"
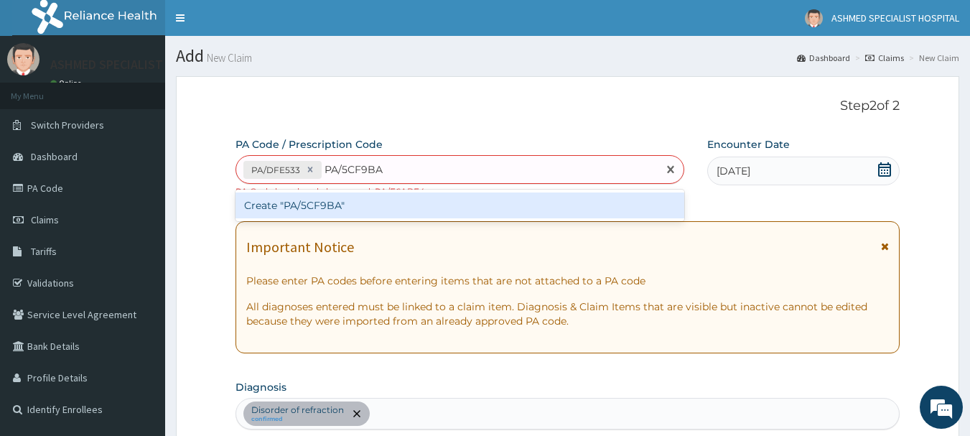
click at [329, 198] on div "Create "PA/5CF9BA"" at bounding box center [459, 205] width 449 height 26
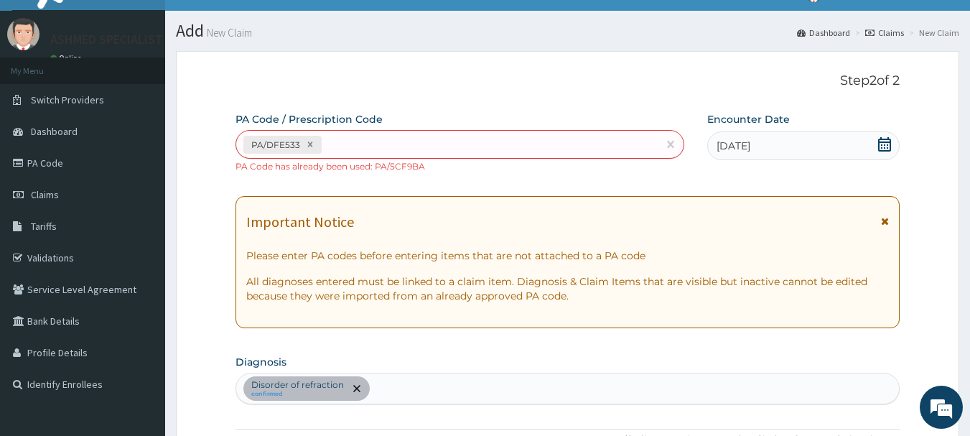
scroll to position [38, 0]
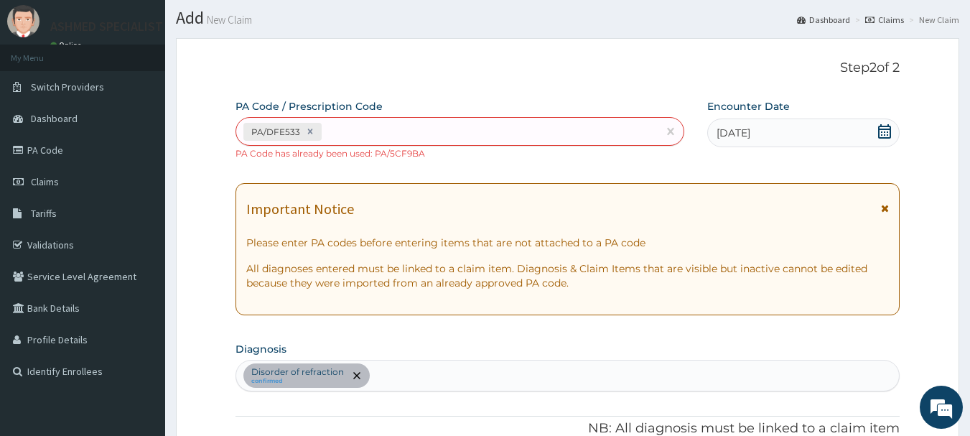
click at [354, 136] on div "PA/DFE533" at bounding box center [447, 132] width 422 height 24
paste input "PA/5CF9BA"
type input "PA/5CF9BA"
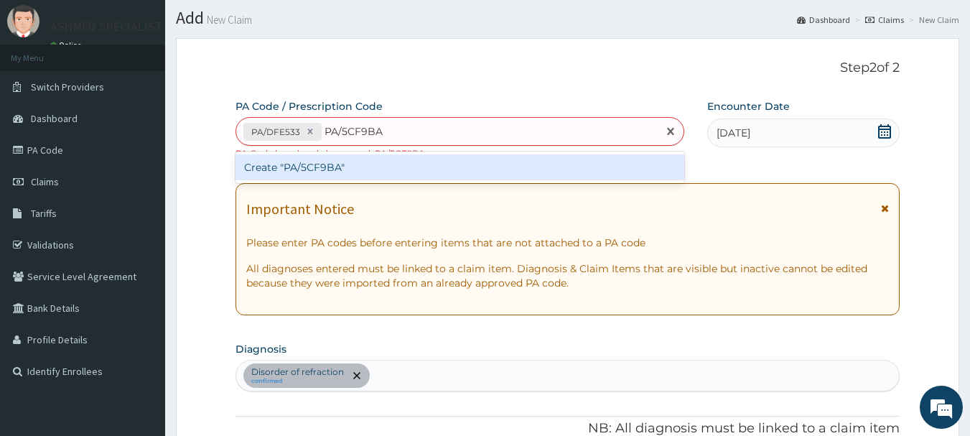
click at [316, 162] on div "Create "PA/5CF9BA"" at bounding box center [459, 167] width 449 height 26
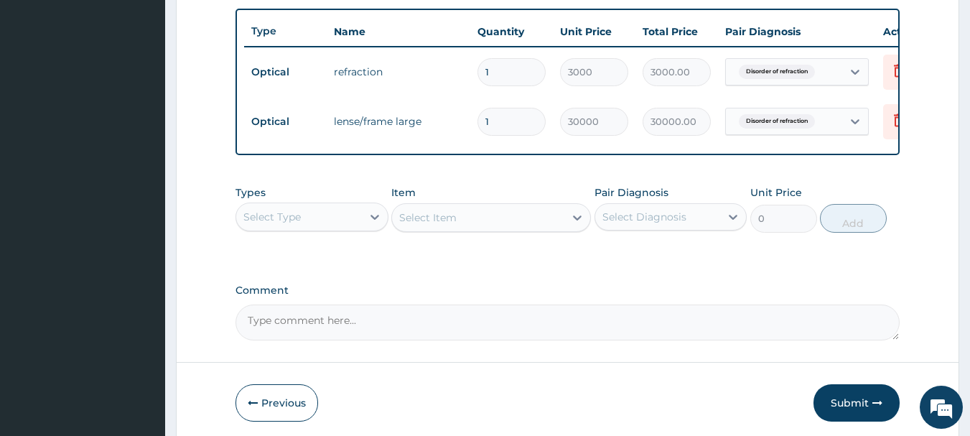
scroll to position [548, 0]
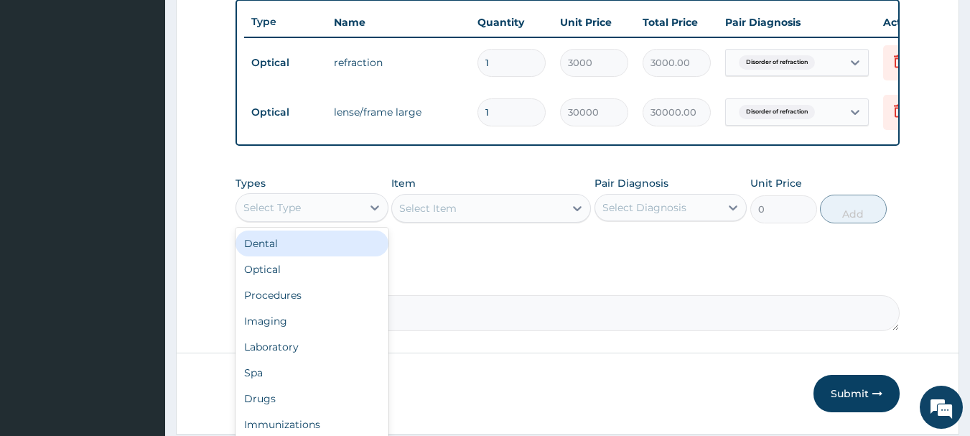
click at [340, 219] on div "Select Type" at bounding box center [299, 207] width 126 height 23
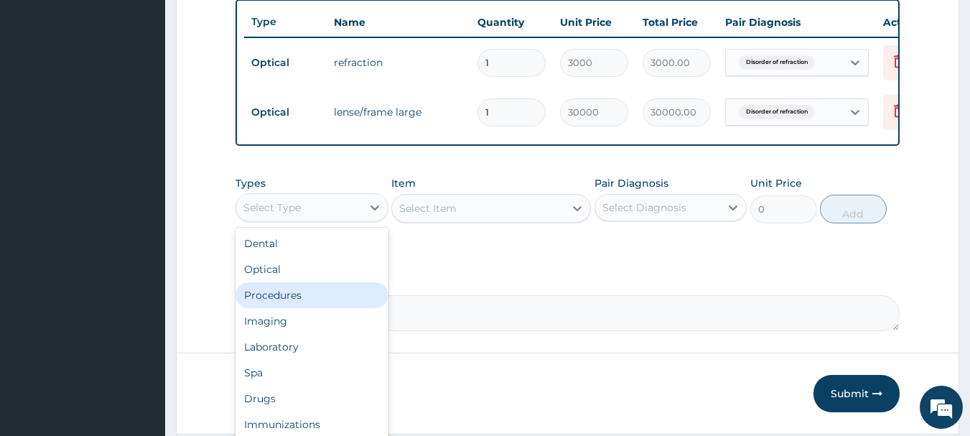
click at [271, 308] on div "Procedures" at bounding box center [311, 295] width 153 height 26
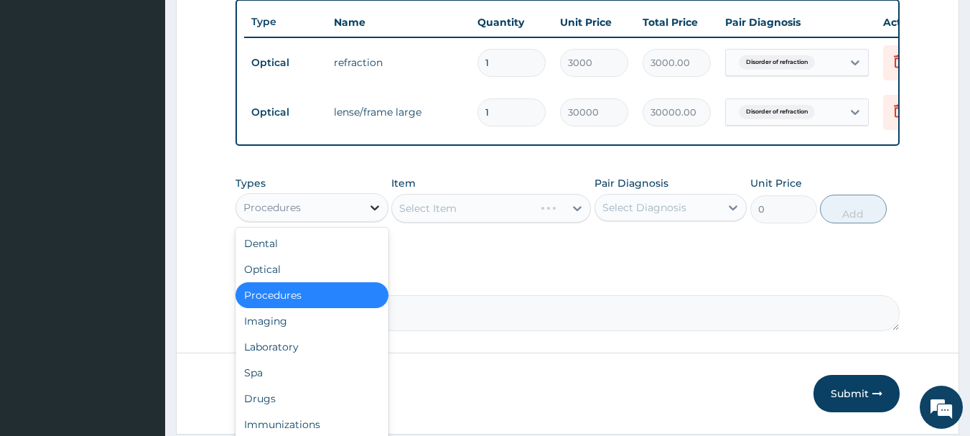
click at [365, 208] on div at bounding box center [375, 208] width 26 height 26
click at [281, 280] on div "Optical" at bounding box center [311, 269] width 153 height 26
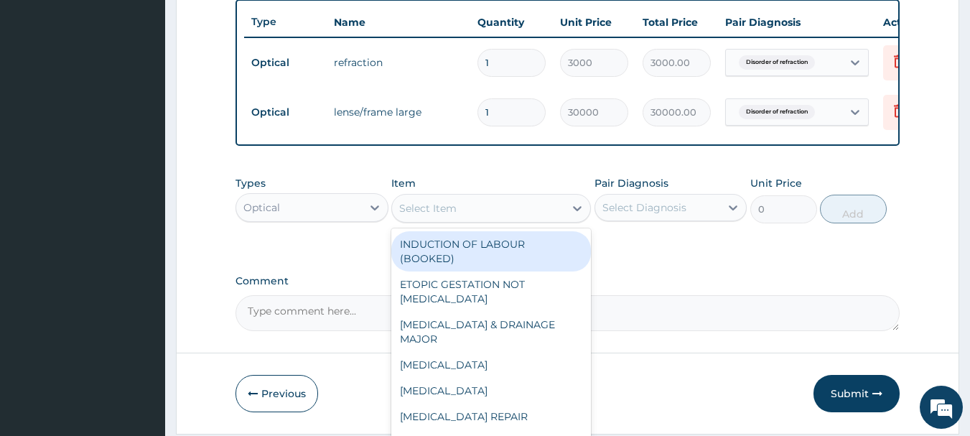
click at [523, 215] on div "Select Item" at bounding box center [478, 208] width 172 height 23
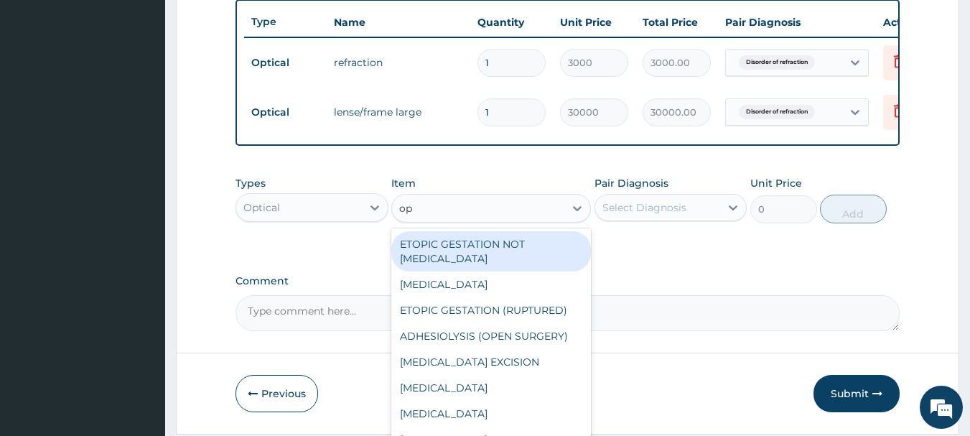
type input "o"
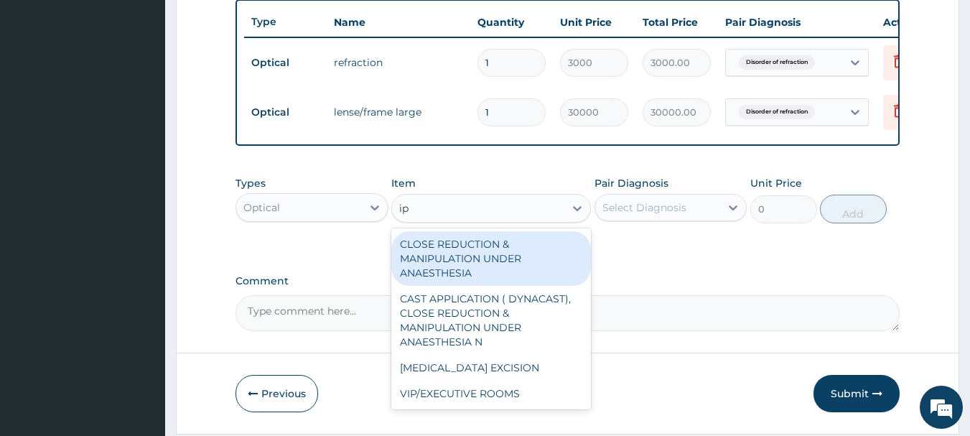
type input "i"
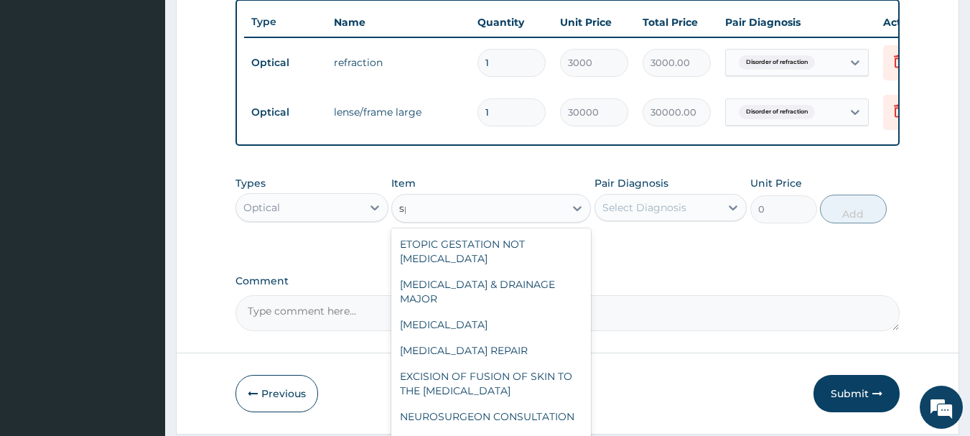
type input "s"
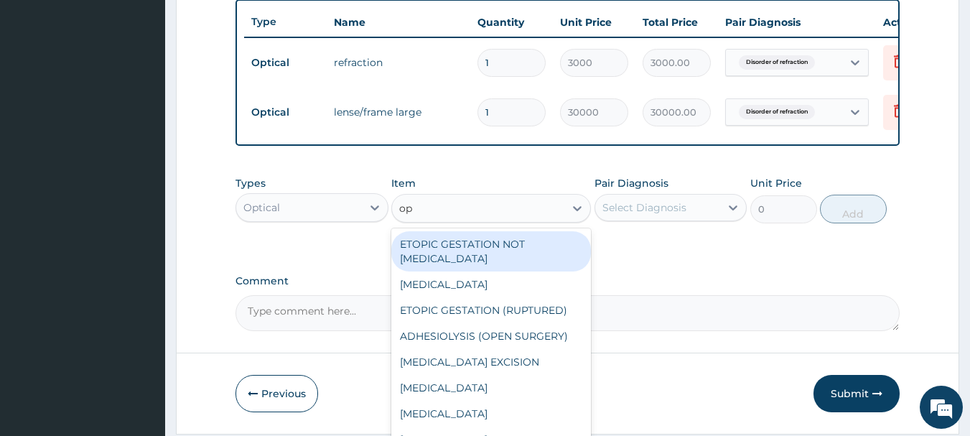
type input "o"
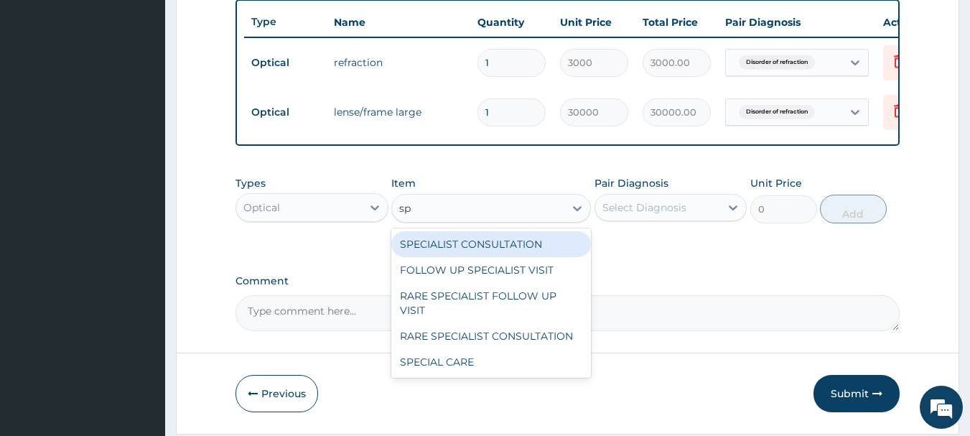
type input "spe"
click at [516, 253] on div "SPECIALIST CONSULTATION" at bounding box center [491, 244] width 200 height 26
type input "10000"
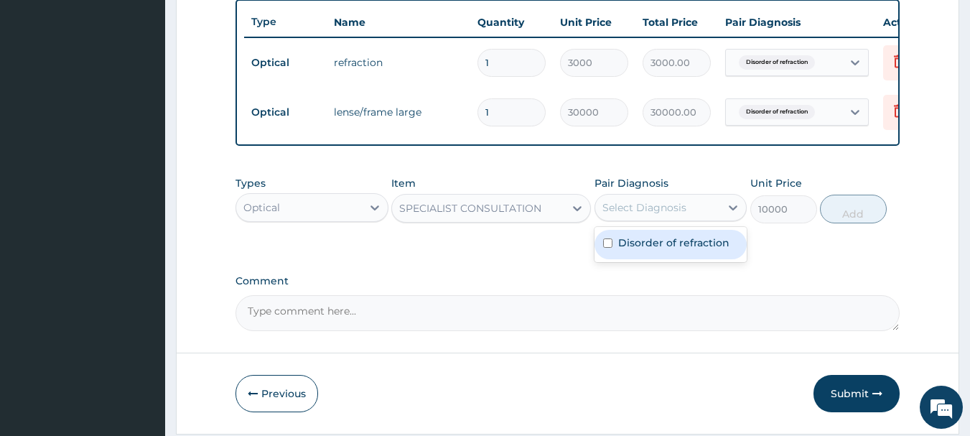
click at [676, 215] on div "Select Diagnosis" at bounding box center [644, 207] width 84 height 14
click at [652, 259] on div "Disorder of refraction" at bounding box center [670, 244] width 153 height 29
checkbox input "true"
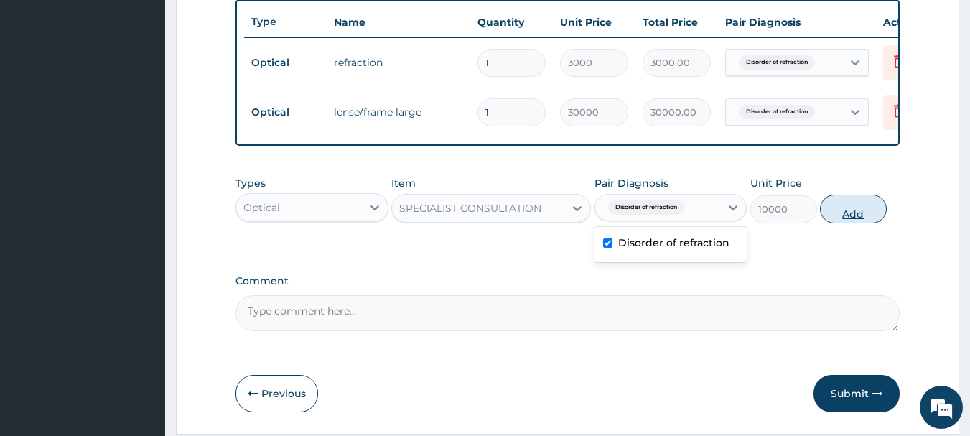
click at [847, 223] on button "Add" at bounding box center [853, 209] width 67 height 29
type input "0"
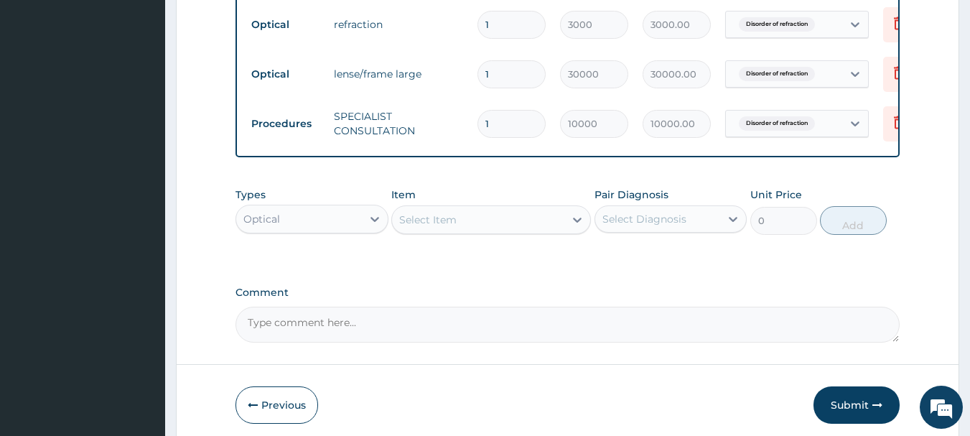
scroll to position [654, 0]
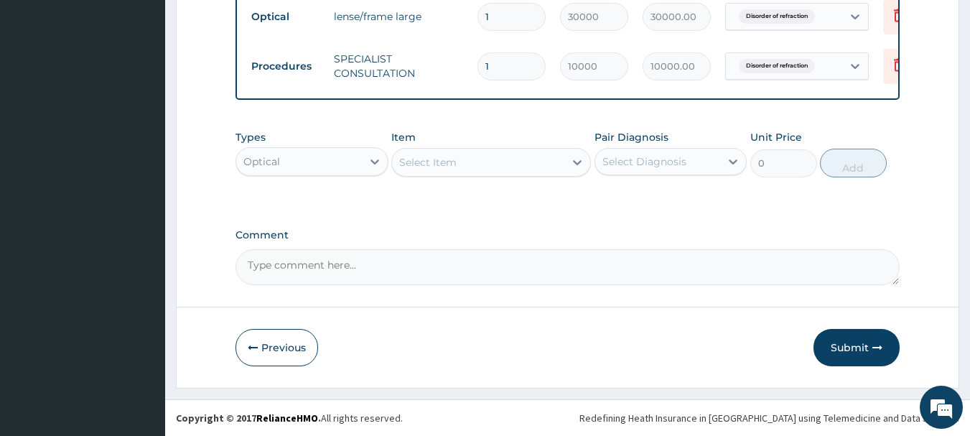
click at [288, 263] on textarea "Comment" at bounding box center [567, 267] width 665 height 36
paste textarea "PA/5CF9BA"
click at [406, 253] on textarea "code: PA/5CF9BA" at bounding box center [567, 267] width 665 height 36
paste textarea "PA/F6ABE4"
type textarea "code: PA/5CF9BA, PA/F6ABE4"
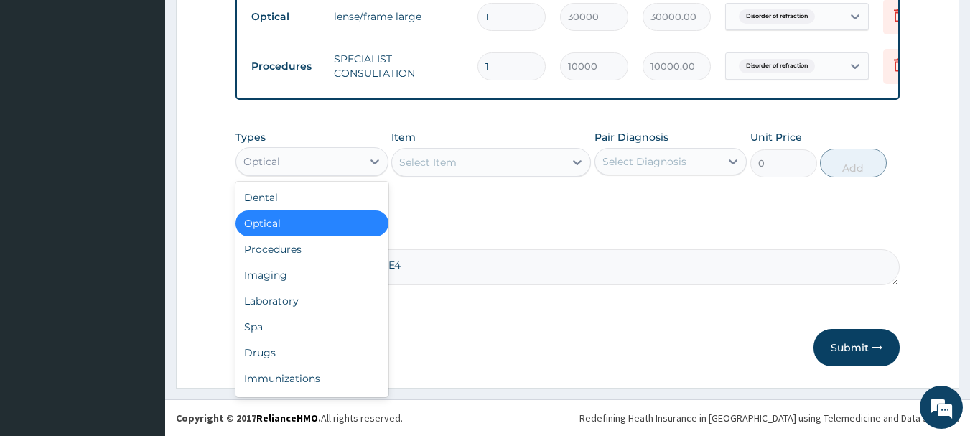
click at [355, 157] on div "Optical" at bounding box center [299, 161] width 126 height 23
click at [278, 355] on div "Drugs" at bounding box center [311, 353] width 153 height 26
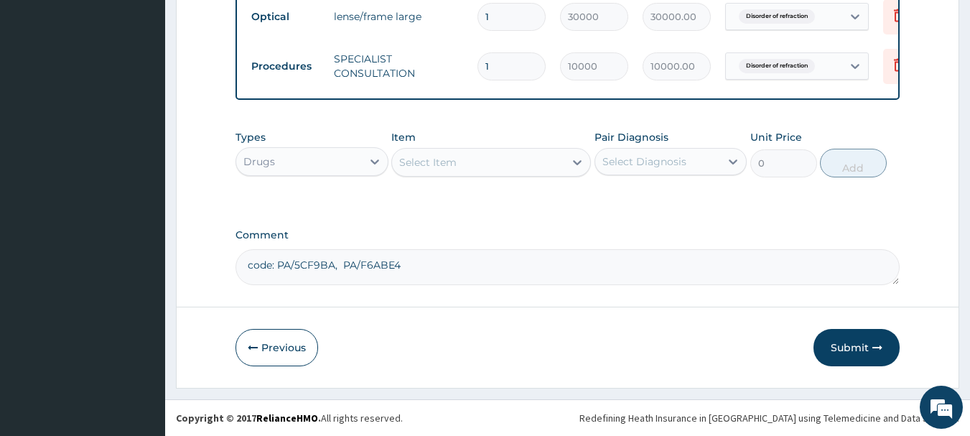
click at [520, 164] on div "Select Item" at bounding box center [478, 162] width 172 height 23
paste input "BETNESOL"
type input "BET"
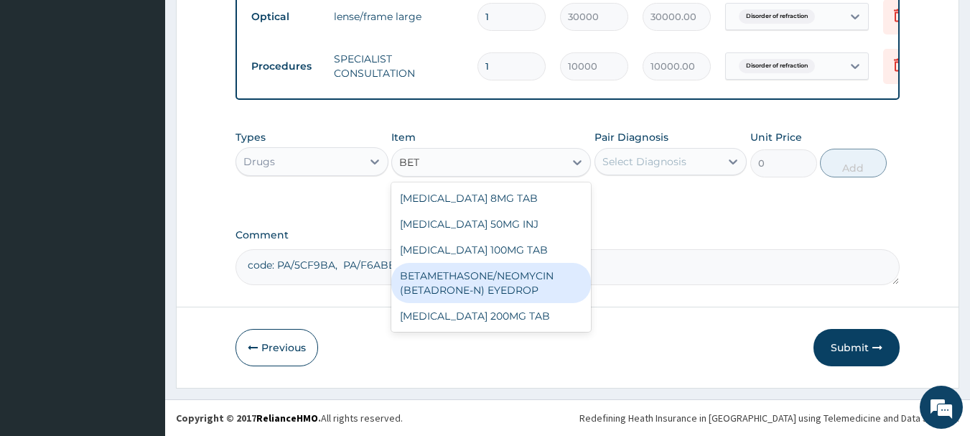
click at [474, 281] on div "BETAMETHASONE/NEOMYCIN (BETADRONE-N) EYEDROP" at bounding box center [491, 283] width 200 height 40
type input "1500"
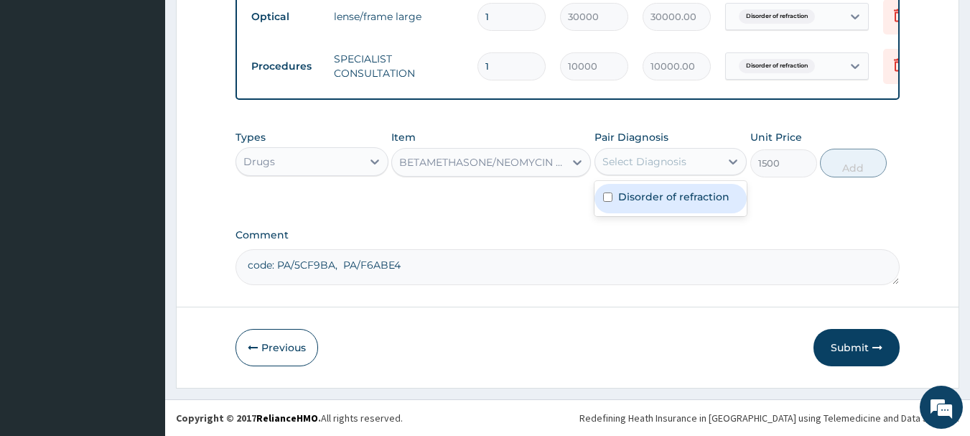
click at [703, 162] on div "Select Diagnosis" at bounding box center [658, 161] width 126 height 23
click at [652, 202] on label "Disorder of refraction" at bounding box center [673, 196] width 111 height 14
checkbox input "true"
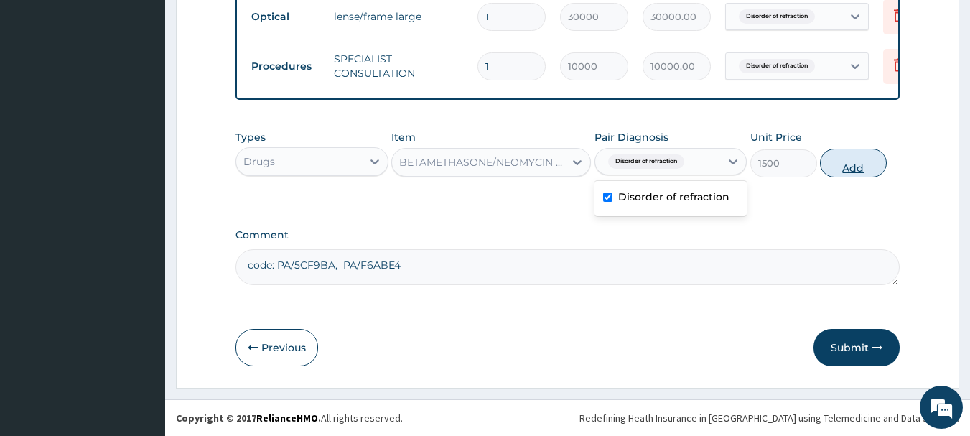
click at [848, 172] on button "Add" at bounding box center [853, 163] width 67 height 29
type input "0"
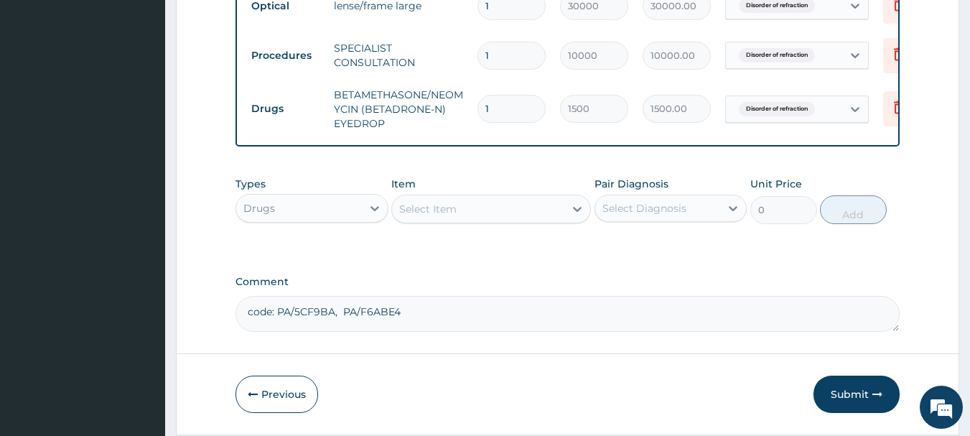
click at [549, 220] on div "Select Item" at bounding box center [478, 208] width 172 height 23
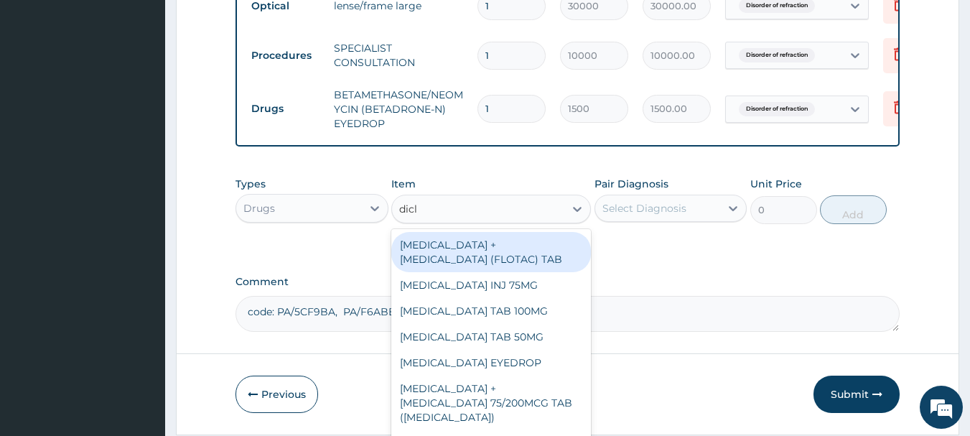
type input "diclo"
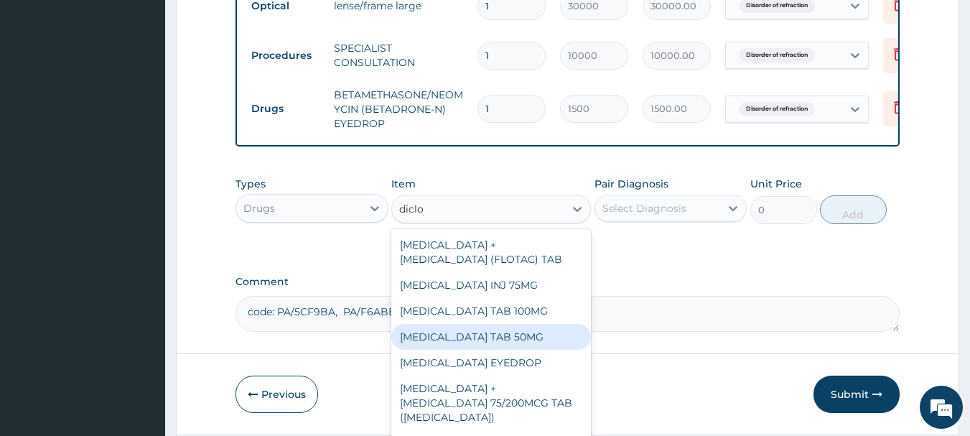
click at [500, 350] on div "DICLOFENAC POTASSIUM TAB 50MG" at bounding box center [491, 337] width 200 height 26
type input "30"
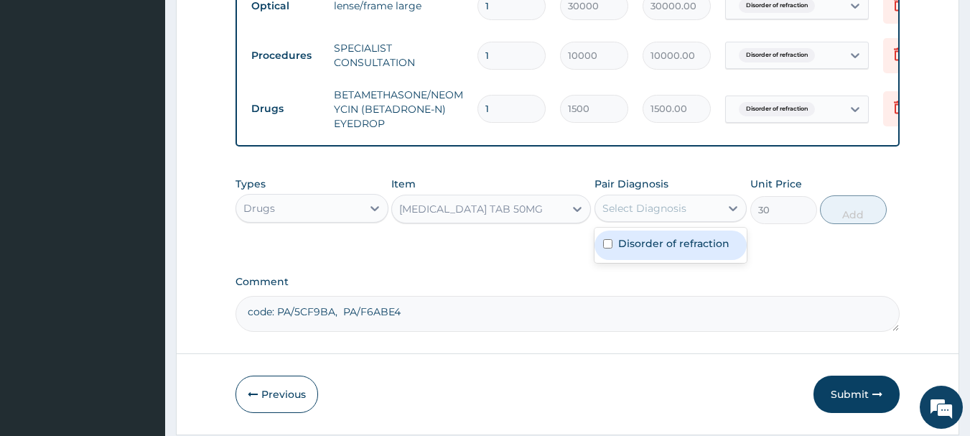
click at [636, 215] on div "Select Diagnosis" at bounding box center [644, 208] width 84 height 14
click at [627, 260] on div "Disorder of refraction" at bounding box center [670, 244] width 153 height 29
checkbox input "true"
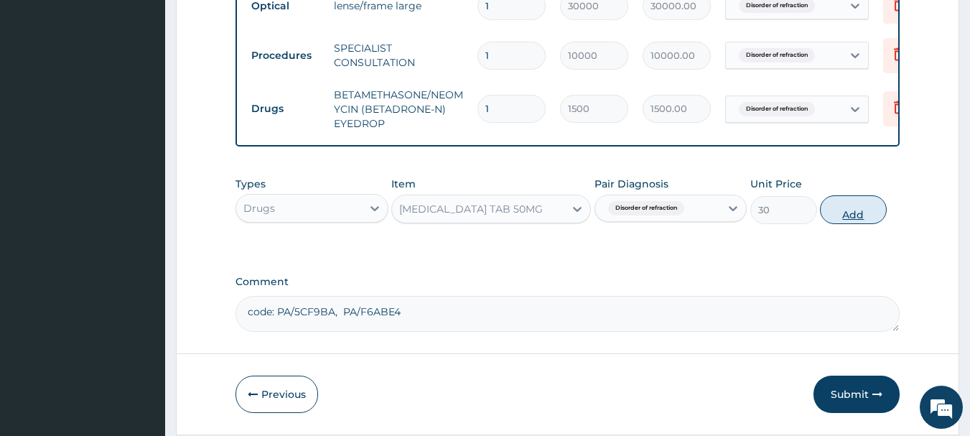
click at [869, 220] on button "Add" at bounding box center [853, 209] width 67 height 29
type input "0"
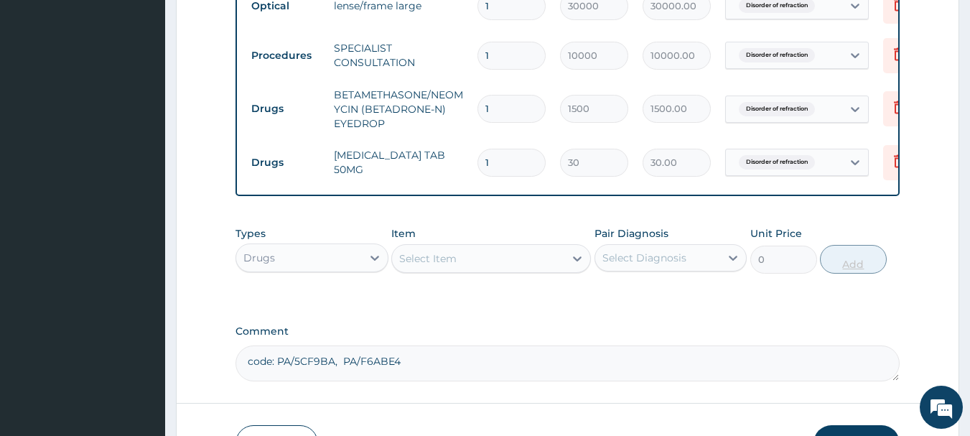
type input "10"
type input "300.00"
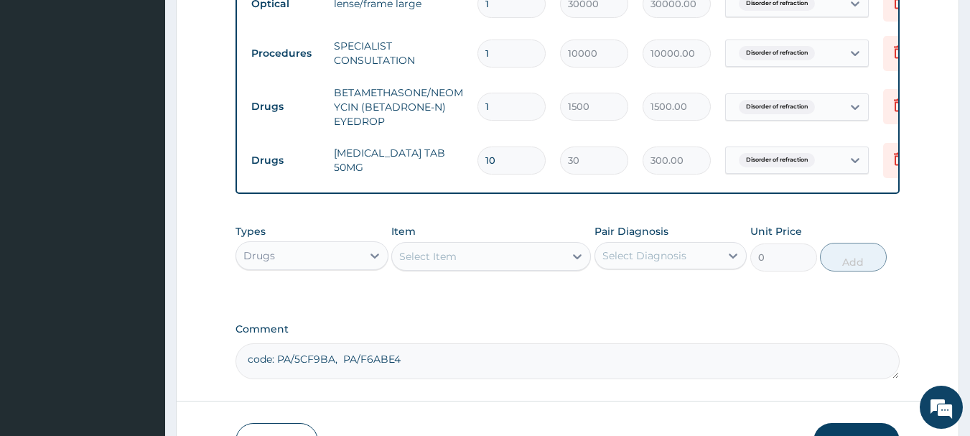
scroll to position [647, 0]
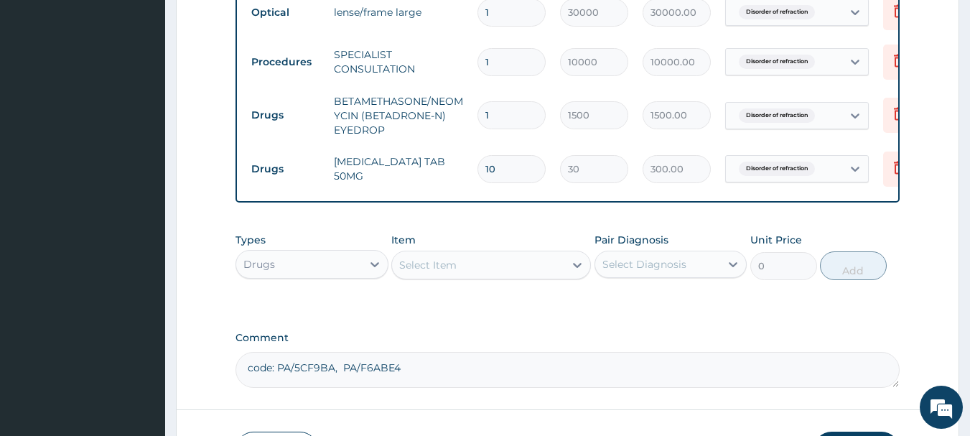
type input "10"
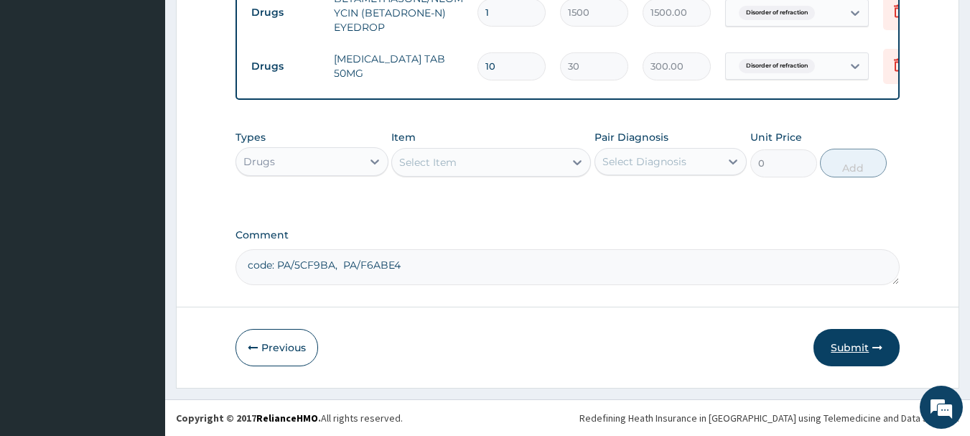
click at [844, 342] on button "Submit" at bounding box center [856, 347] width 86 height 37
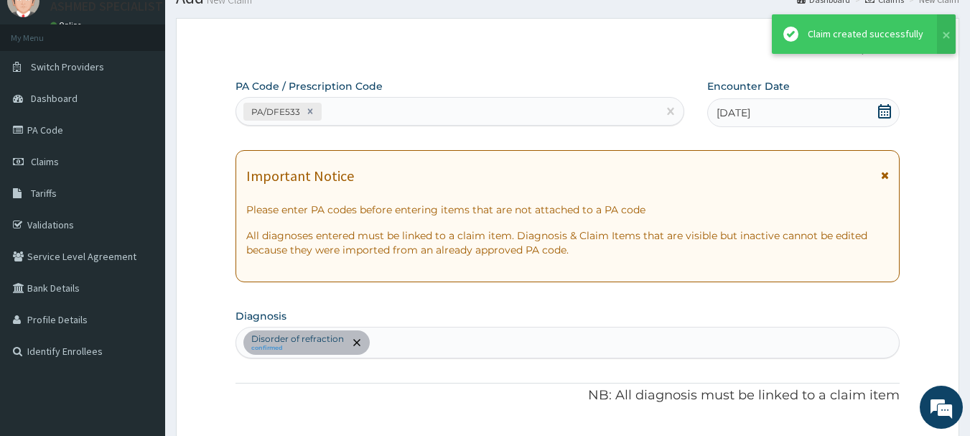
scroll to position [748, 0]
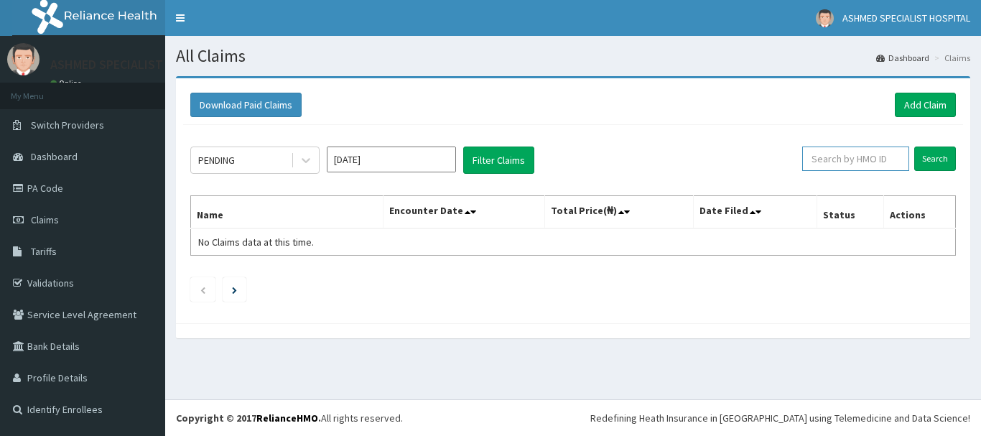
click at [858, 158] on input "text" at bounding box center [855, 158] width 107 height 24
paste input "abp/10380/a"
type input "abp/10380/a"
click at [945, 156] on input "Search" at bounding box center [935, 158] width 42 height 24
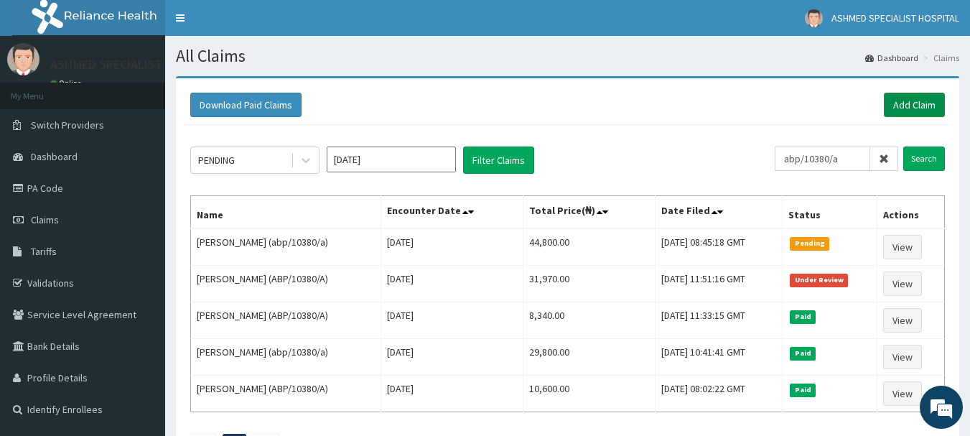
click at [920, 98] on link "Add Claim" at bounding box center [914, 105] width 61 height 24
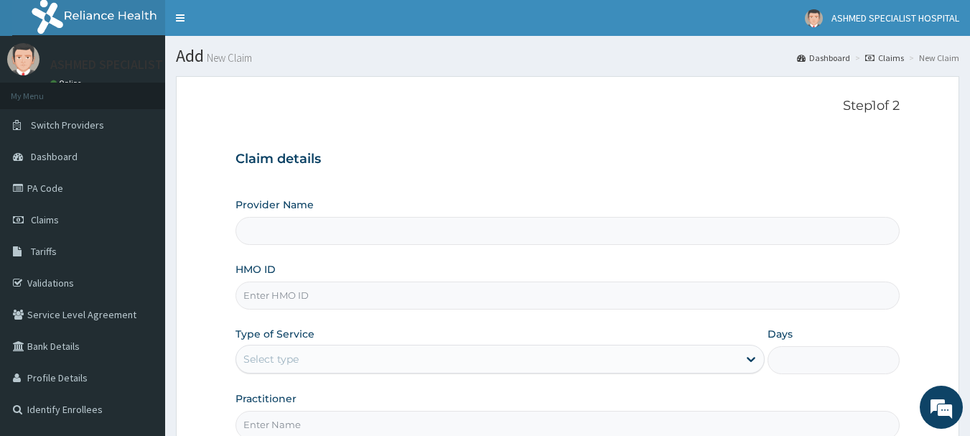
type input "ASHMED SPECIALIST HOSPITAL"
